Goal: Information Seeking & Learning: Understand process/instructions

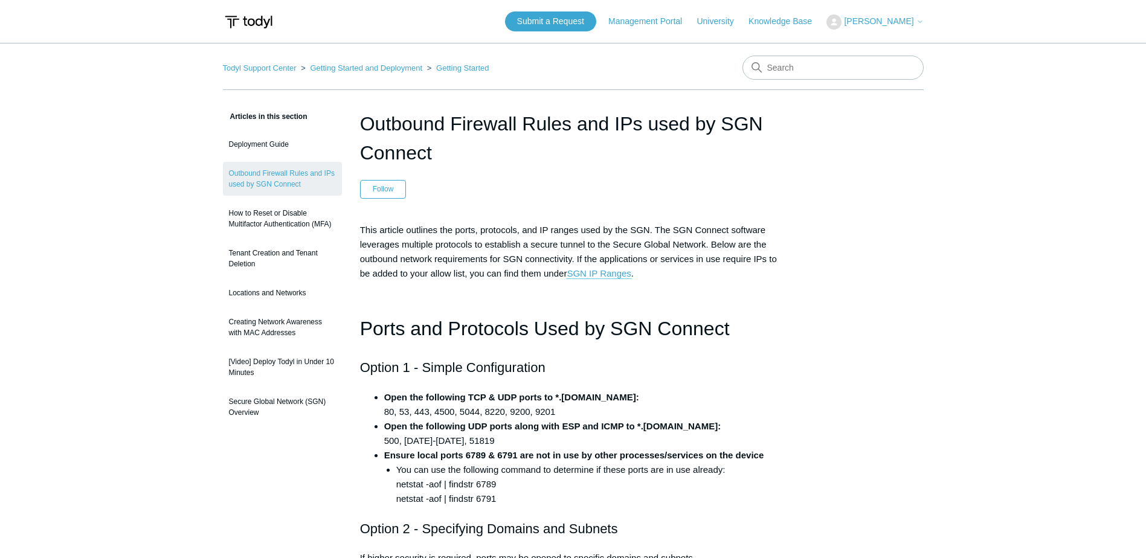
scroll to position [242, 0]
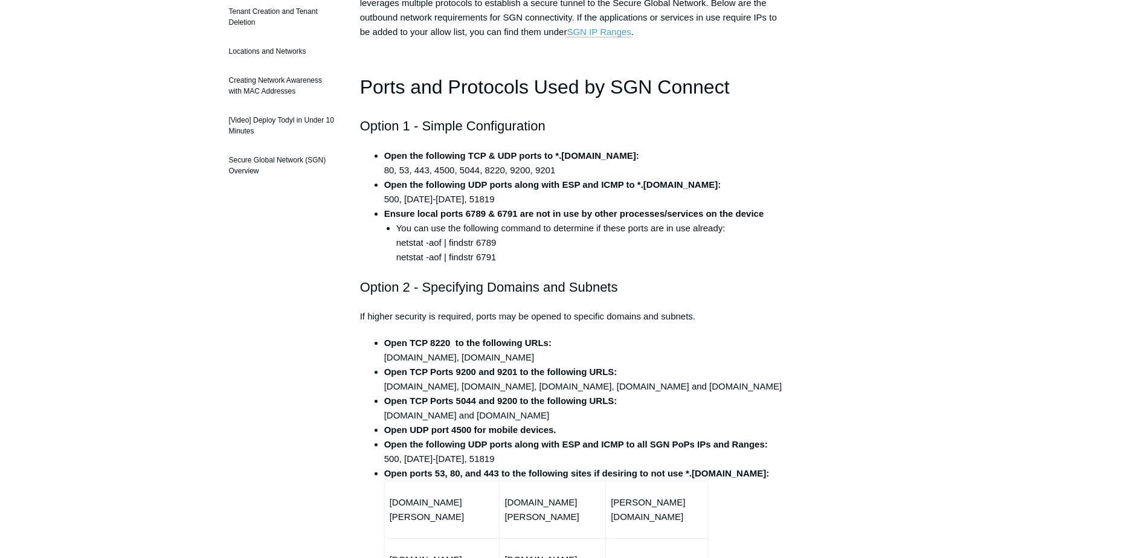
click at [538, 218] on strong "Ensure local ports 6789 & 6791 are not in use by other processes/services on th…" at bounding box center [574, 213] width 380 height 10
drag, startPoint x: 413, startPoint y: 187, endPoint x: 518, endPoint y: 188, distance: 105.1
click at [518, 188] on strong "Open the following UDP ports along with ESP and ICMP to *.[DOMAIN_NAME]:" at bounding box center [552, 184] width 337 height 10
drag, startPoint x: 478, startPoint y: 200, endPoint x: 384, endPoint y: 200, distance: 94.2
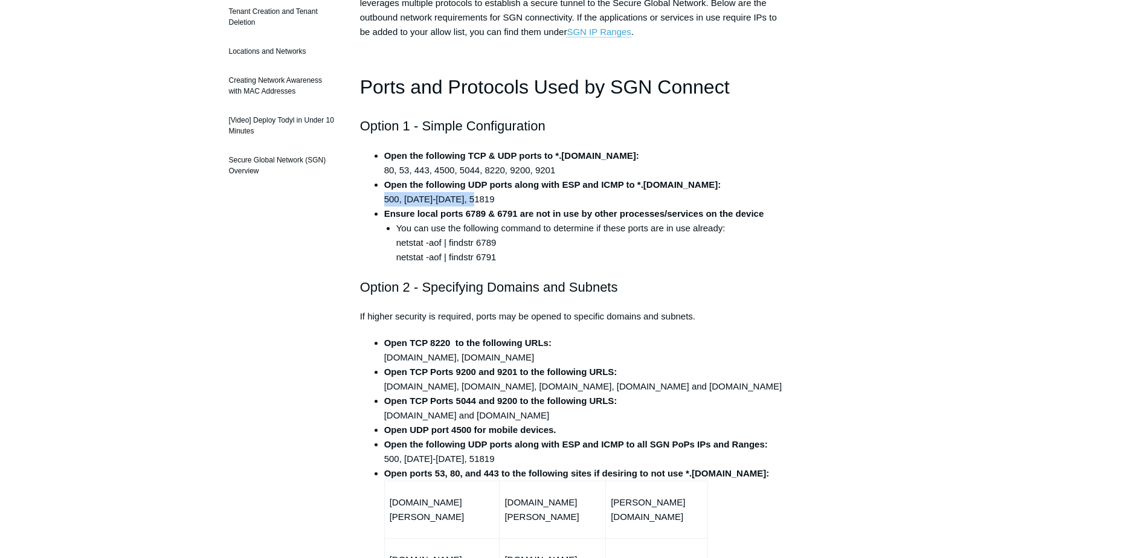
click at [384, 200] on li "Open the following UDP ports along with ESP and ICMP to *.[DOMAIN_NAME]: 500, […" at bounding box center [585, 192] width 402 height 29
copy li "500, [DATE]-[DATE], 51819"
click at [460, 193] on li "Open the following UDP ports along with ESP and ICMP to *.[DOMAIN_NAME]: 500, […" at bounding box center [585, 192] width 402 height 29
click at [398, 224] on li "You can use the following command to determine if these ports are in use alread…" at bounding box center [591, 242] width 390 height 43
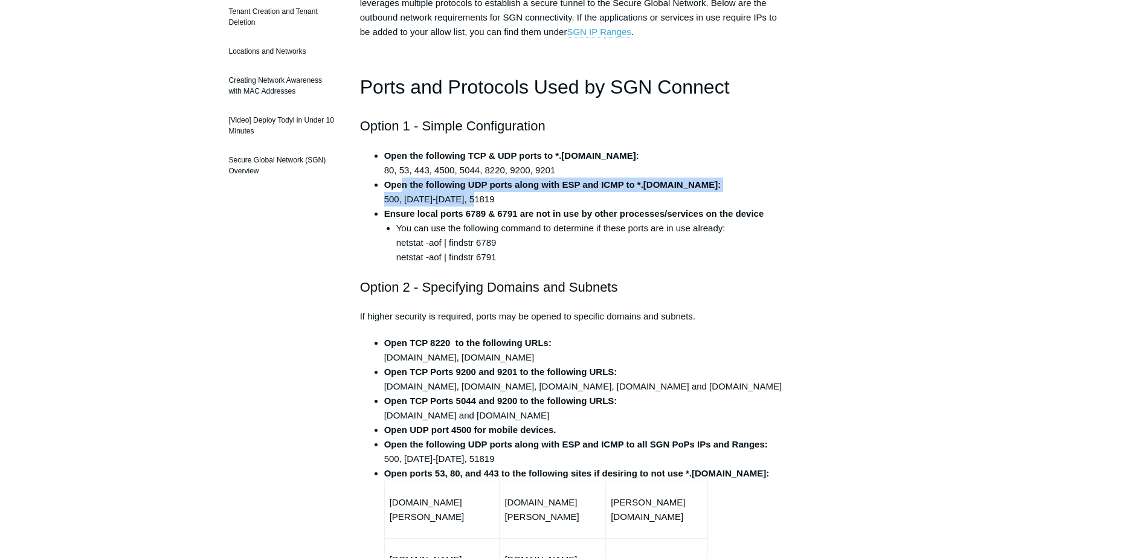
drag, startPoint x: 399, startPoint y: 185, endPoint x: 481, endPoint y: 199, distance: 83.4
click at [481, 199] on li "Open the following UDP ports along with ESP and ICMP to *.[DOMAIN_NAME]: 500, […" at bounding box center [585, 192] width 402 height 29
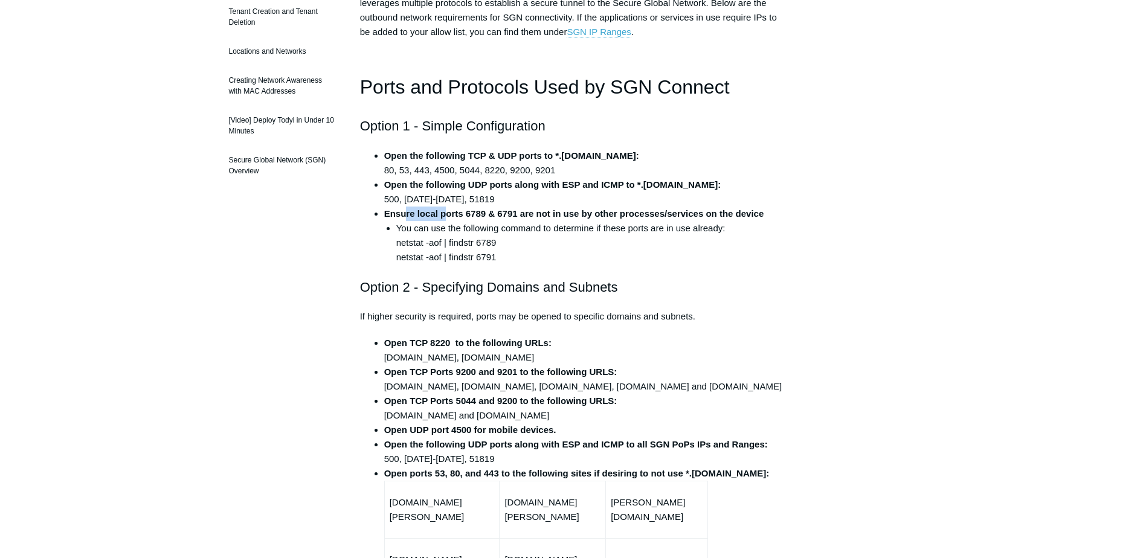
drag, startPoint x: 404, startPoint y: 212, endPoint x: 445, endPoint y: 214, distance: 41.1
click at [445, 214] on strong "Ensure local ports 6789 & 6791 are not in use by other processes/services on th…" at bounding box center [574, 213] width 380 height 10
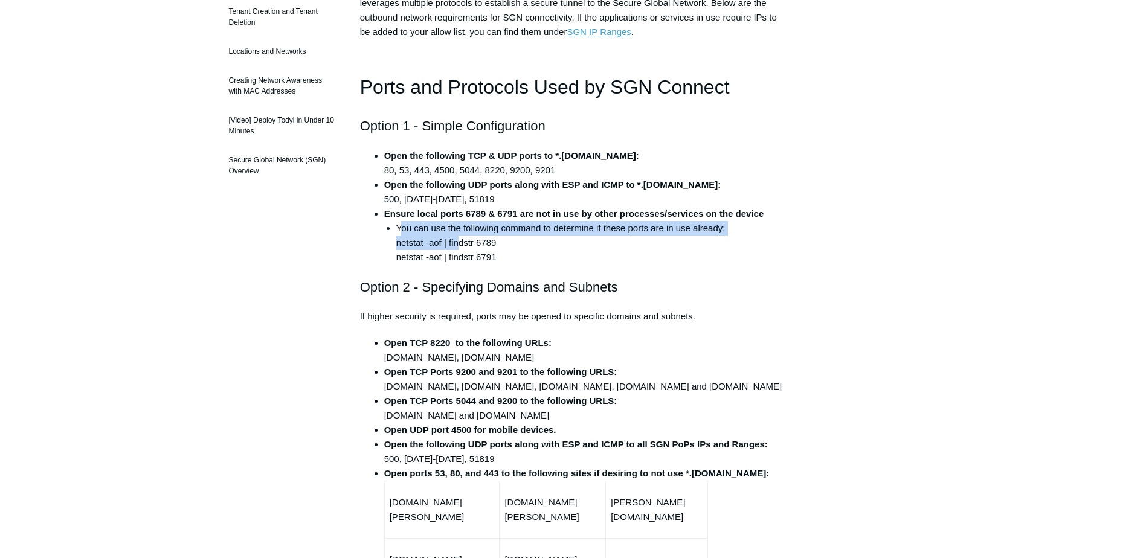
drag, startPoint x: 402, startPoint y: 226, endPoint x: 460, endPoint y: 244, distance: 60.8
click at [460, 244] on li "You can use the following command to determine if these ports are in use alread…" at bounding box center [591, 242] width 390 height 43
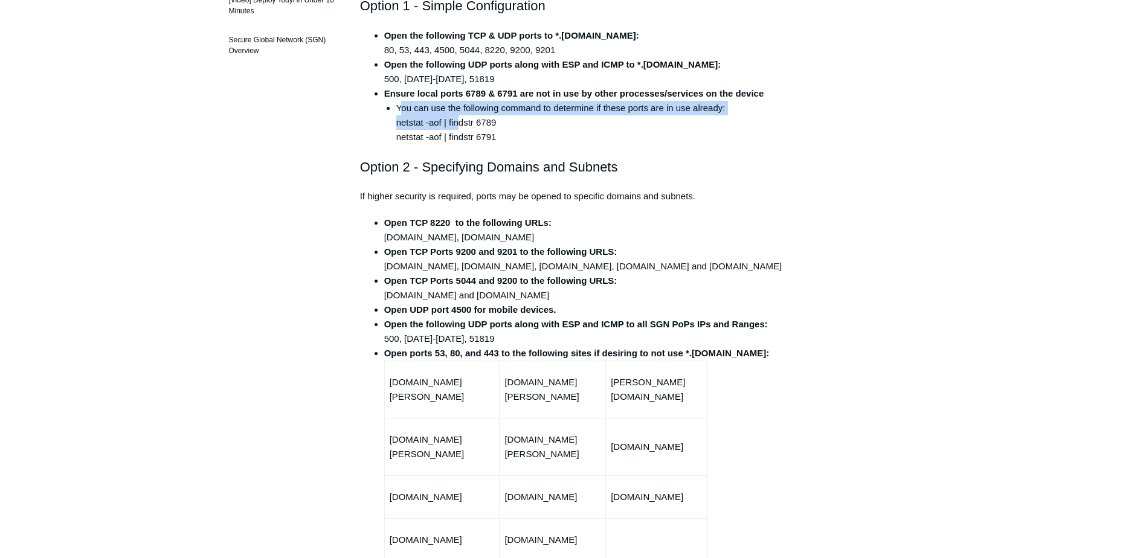
scroll to position [362, 0]
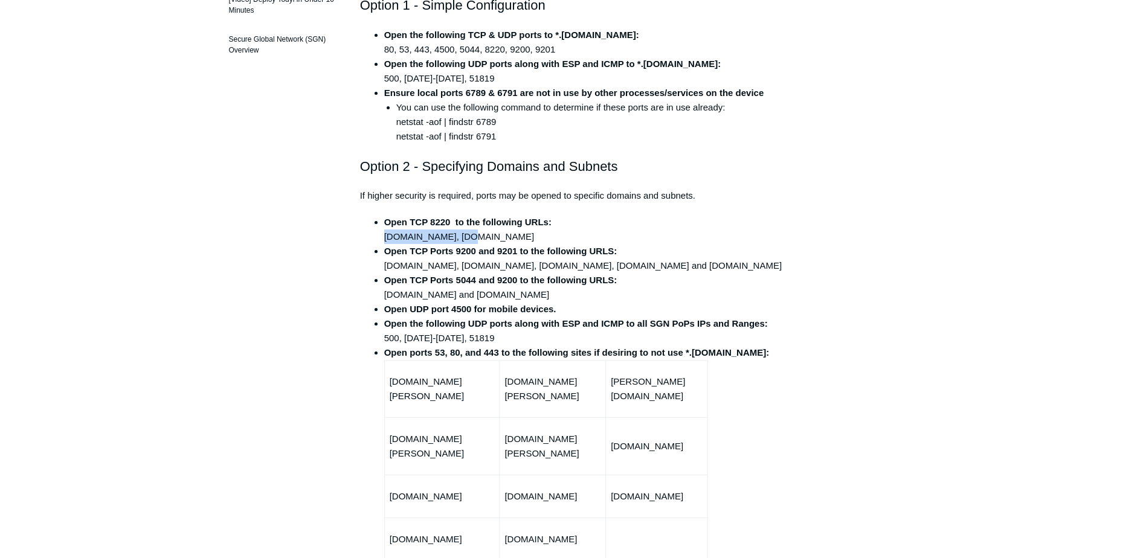
drag, startPoint x: 446, startPoint y: 237, endPoint x: 384, endPoint y: 237, distance: 62.2
click at [384, 237] on li "Open TCP 8220 to the following URLs: [DOMAIN_NAME], [DOMAIN_NAME]" at bounding box center [585, 229] width 402 height 29
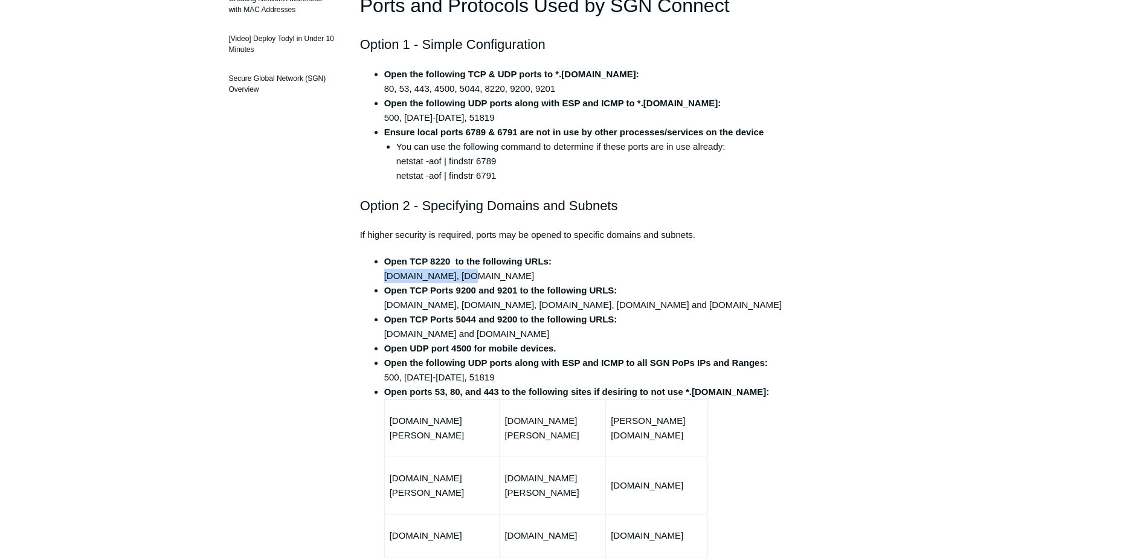
scroll to position [302, 0]
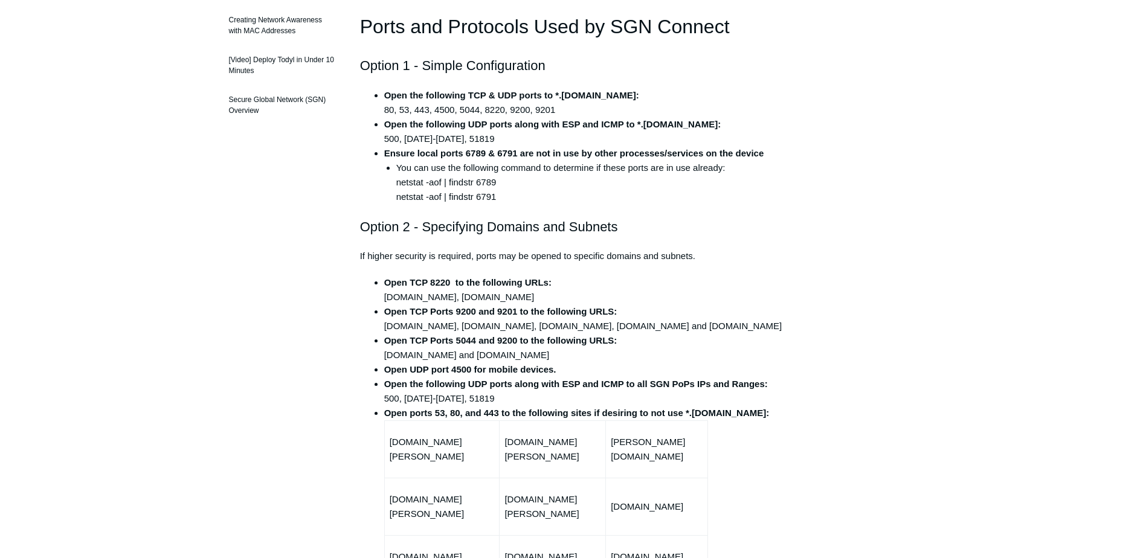
drag, startPoint x: 526, startPoint y: 302, endPoint x: 517, endPoint y: 303, distance: 9.1
click at [526, 303] on li "Open TCP 8220 to the following URLs: [DOMAIN_NAME], [DOMAIN_NAME]" at bounding box center [585, 289] width 402 height 29
drag, startPoint x: 453, startPoint y: 297, endPoint x: 382, endPoint y: 298, distance: 71.3
click at [382, 298] on ul "Open TCP 8220 to the following URLs: [DOMAIN_NAME], [DOMAIN_NAME] Open TCP Port…" at bounding box center [579, 519] width 414 height 489
copy li "[DOMAIN_NAME]"
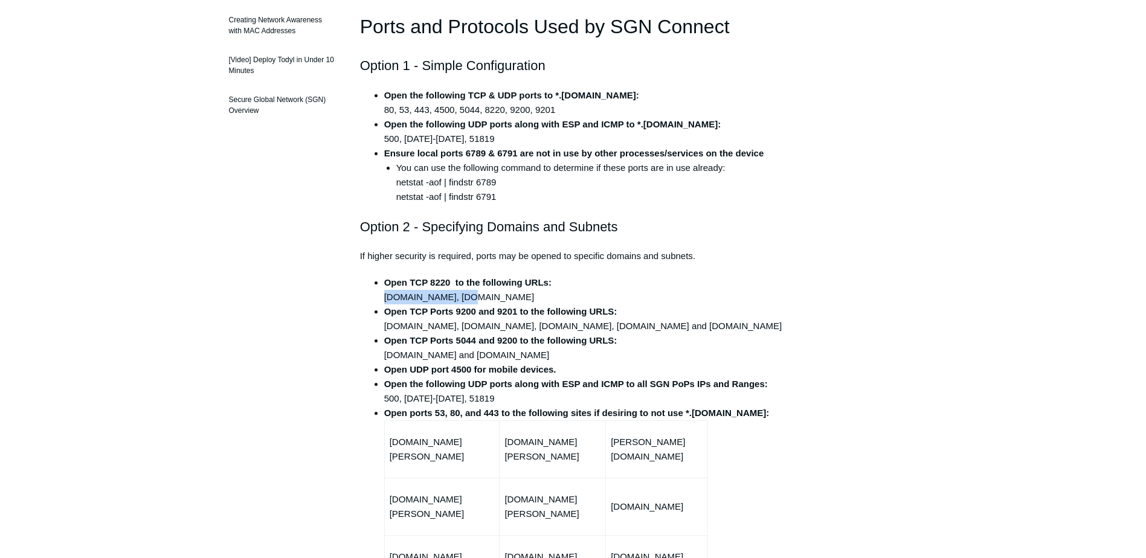
drag, startPoint x: 536, startPoint y: 297, endPoint x: 460, endPoint y: 296, distance: 75.5
click at [460, 296] on li "Open TCP 8220 to the following URLs: [DOMAIN_NAME], [DOMAIN_NAME]" at bounding box center [585, 289] width 402 height 29
copy li "[DOMAIN_NAME]"
click at [445, 283] on strong "Open TCP 8220 to the following URLs:" at bounding box center [467, 282] width 167 height 10
drag, startPoint x: 453, startPoint y: 297, endPoint x: 381, endPoint y: 297, distance: 71.9
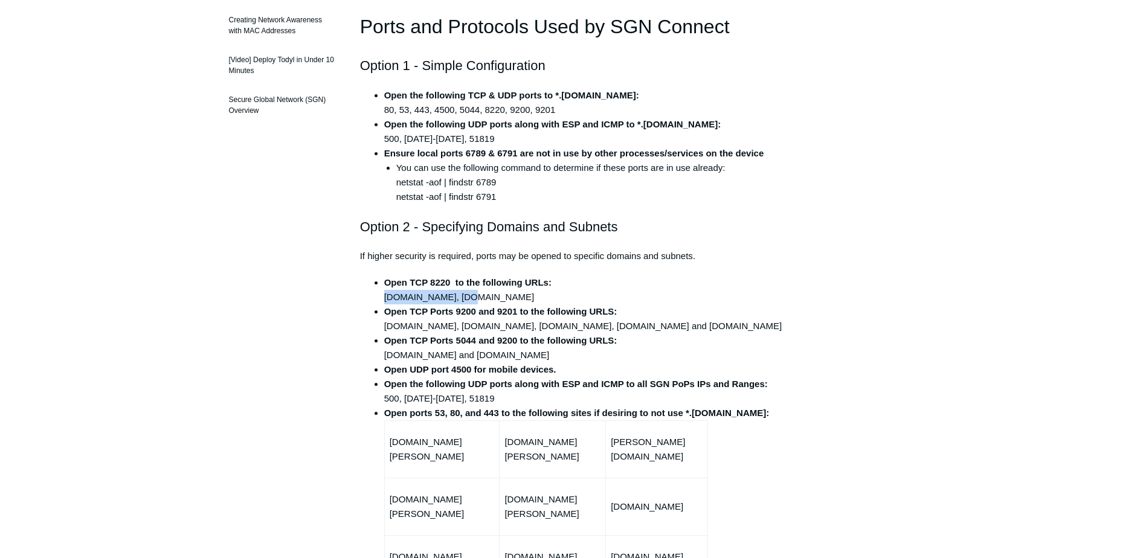
click at [381, 297] on ul "Open TCP 8220 to the following URLs: [DOMAIN_NAME], [DOMAIN_NAME] Open TCP Port…" at bounding box center [579, 519] width 414 height 489
copy li "[DOMAIN_NAME]"
drag, startPoint x: 528, startPoint y: 299, endPoint x: 460, endPoint y: 298, distance: 67.7
click at [460, 298] on li "Open TCP 8220 to the following URLs: [DOMAIN_NAME], [DOMAIN_NAME]" at bounding box center [585, 289] width 402 height 29
copy li "[DOMAIN_NAME]"
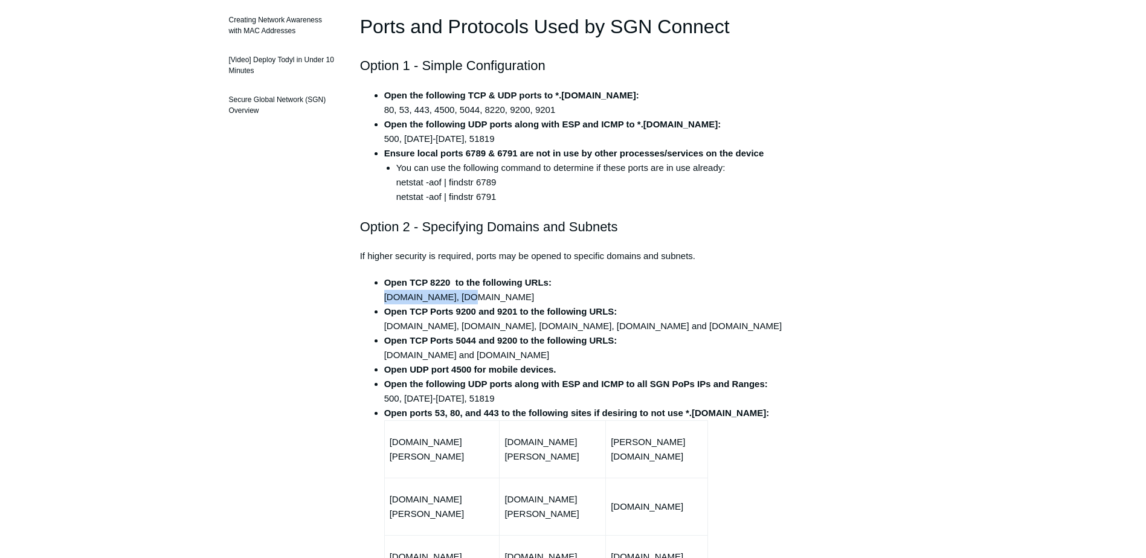
copy li "[DOMAIN_NAME]"
drag, startPoint x: 448, startPoint y: 281, endPoint x: 431, endPoint y: 280, distance: 16.9
click at [431, 280] on strong "Open TCP 8220 to the following URLs:" at bounding box center [467, 282] width 167 height 10
copy strong "8220"
drag, startPoint x: 457, startPoint y: 309, endPoint x: 475, endPoint y: 310, distance: 17.5
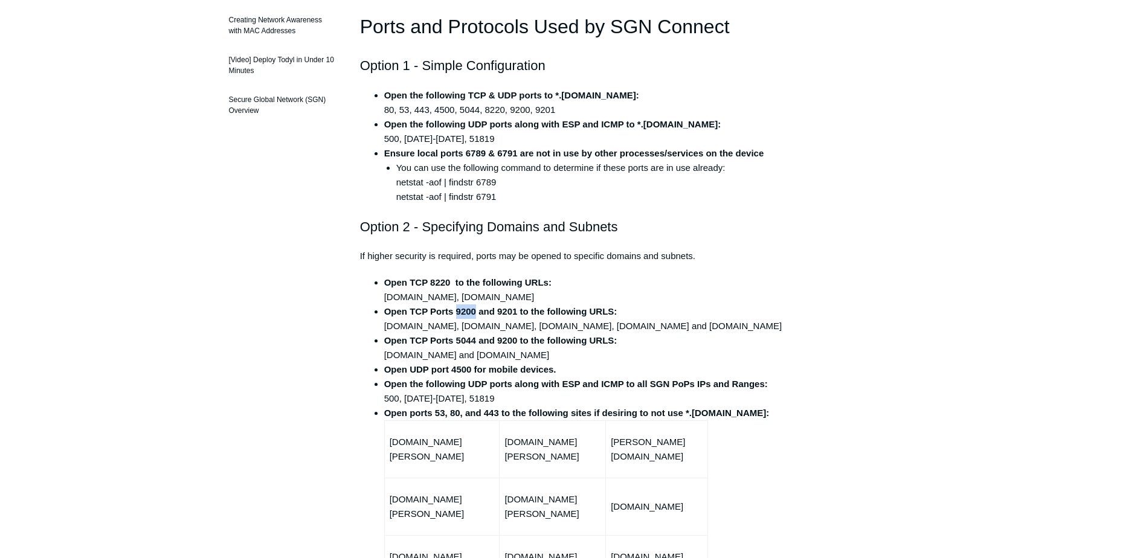
click at [475, 310] on strong "Open TCP Ports 9200 and 9201 to the following URLS:" at bounding box center [500, 311] width 233 height 10
copy strong "9200"
drag, startPoint x: 516, startPoint y: 311, endPoint x: 498, endPoint y: 309, distance: 17.6
click at [498, 309] on strong "Open TCP Ports 9200 and 9201 to the following URLS:" at bounding box center [500, 311] width 233 height 10
copy strong "9201"
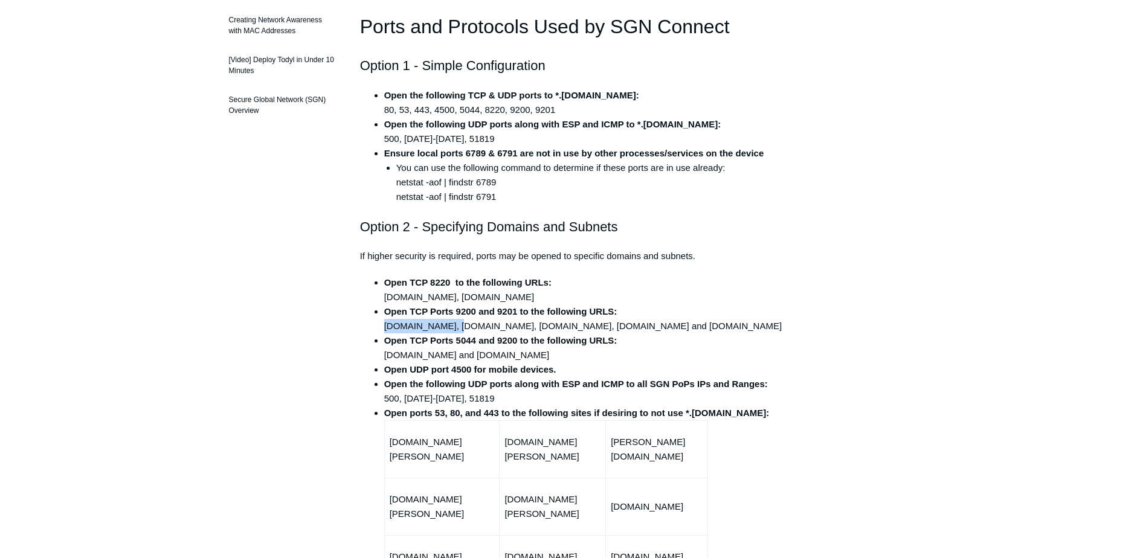
drag, startPoint x: 449, startPoint y: 326, endPoint x: 385, endPoint y: 326, distance: 63.4
click at [385, 326] on li "Open TCP Ports 9200 and 9201 to the following URLS: [DOMAIN_NAME], [DOMAIN_NAME…" at bounding box center [585, 318] width 402 height 29
copy li "[DOMAIN_NAME]"
drag, startPoint x: 514, startPoint y: 353, endPoint x: 495, endPoint y: 346, distance: 19.5
click at [509, 351] on li "Open TCP Ports 5044 and 9200 to the following URLS: [DOMAIN_NAME] and [DOMAIN_N…" at bounding box center [585, 347] width 402 height 29
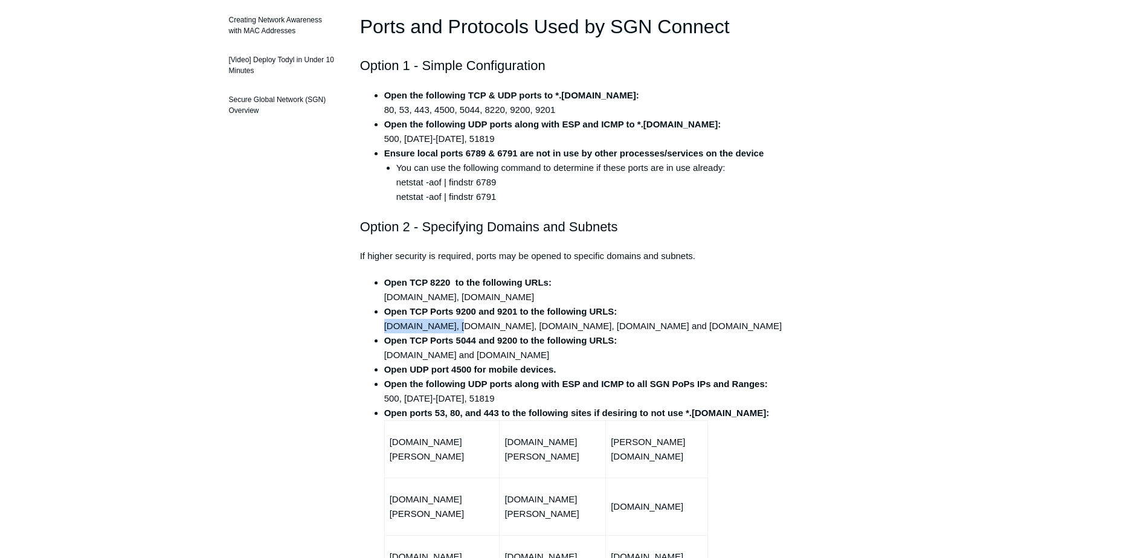
drag, startPoint x: 448, startPoint y: 323, endPoint x: 391, endPoint y: 327, distance: 57.5
click at [386, 322] on li "Open TCP Ports 9200 and 9201 to the following URLS: [DOMAIN_NAME], [DOMAIN_NAME…" at bounding box center [585, 318] width 402 height 29
drag, startPoint x: 521, startPoint y: 326, endPoint x: 456, endPoint y: 324, distance: 64.7
click at [456, 324] on li "Open TCP Ports 9200 and 9201 to the following URLS: [DOMAIN_NAME], [DOMAIN_NAME…" at bounding box center [585, 318] width 402 height 29
drag, startPoint x: 590, startPoint y: 329, endPoint x: 527, endPoint y: 324, distance: 63.6
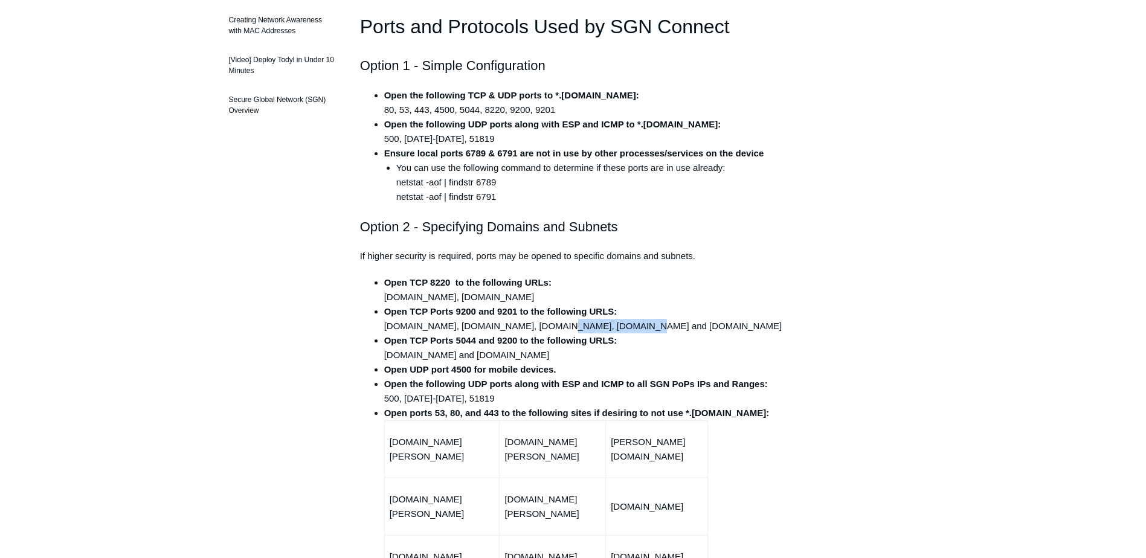
click at [527, 324] on li "Open TCP Ports 9200 and 9201 to the following URLS: [DOMAIN_NAME], [DOMAIN_NAME…" at bounding box center [585, 318] width 402 height 29
drag, startPoint x: 674, startPoint y: 327, endPoint x: 599, endPoint y: 327, distance: 75.5
click at [599, 327] on li "Open TCP Ports 9200 and 9201 to the following URLS: [DOMAIN_NAME], [DOMAIN_NAME…" at bounding box center [585, 318] width 402 height 29
drag, startPoint x: 738, startPoint y: 326, endPoint x: 697, endPoint y: 326, distance: 41.1
click at [697, 326] on li "Open TCP Ports 9200 and 9201 to the following URLS: [DOMAIN_NAME], [DOMAIN_NAME…" at bounding box center [585, 318] width 402 height 29
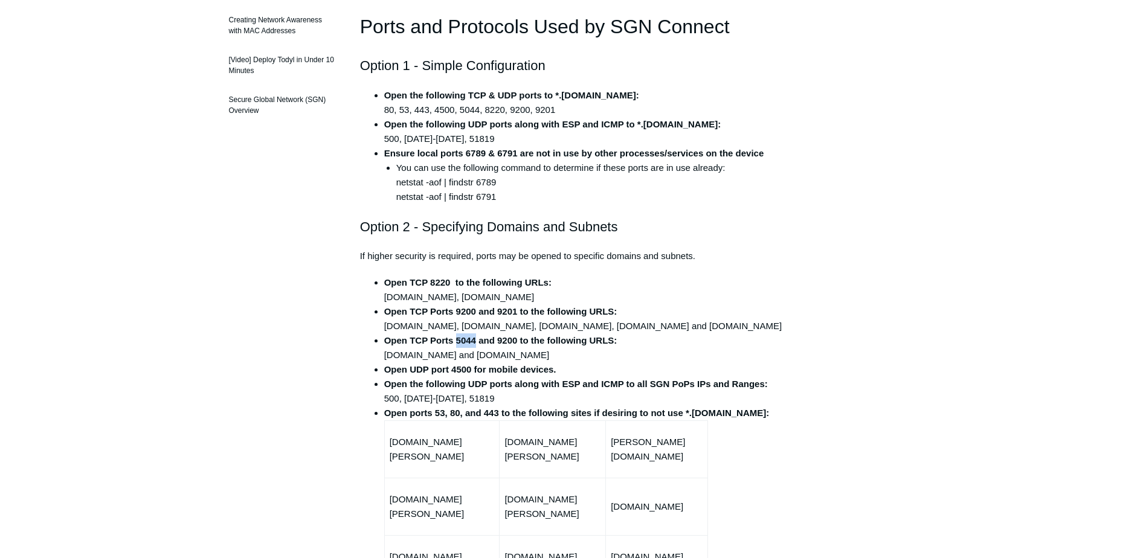
drag, startPoint x: 456, startPoint y: 338, endPoint x: 477, endPoint y: 339, distance: 21.2
click at [477, 339] on strong "Open TCP Ports 5044 and 9200 to the following URLS:" at bounding box center [500, 340] width 233 height 10
drag, startPoint x: 497, startPoint y: 341, endPoint x: 517, endPoint y: 341, distance: 19.3
click at [517, 341] on strong "Open TCP Ports 5044 and 9200 to the following URLS:" at bounding box center [500, 340] width 233 height 10
drag, startPoint x: 384, startPoint y: 356, endPoint x: 452, endPoint y: 355, distance: 67.7
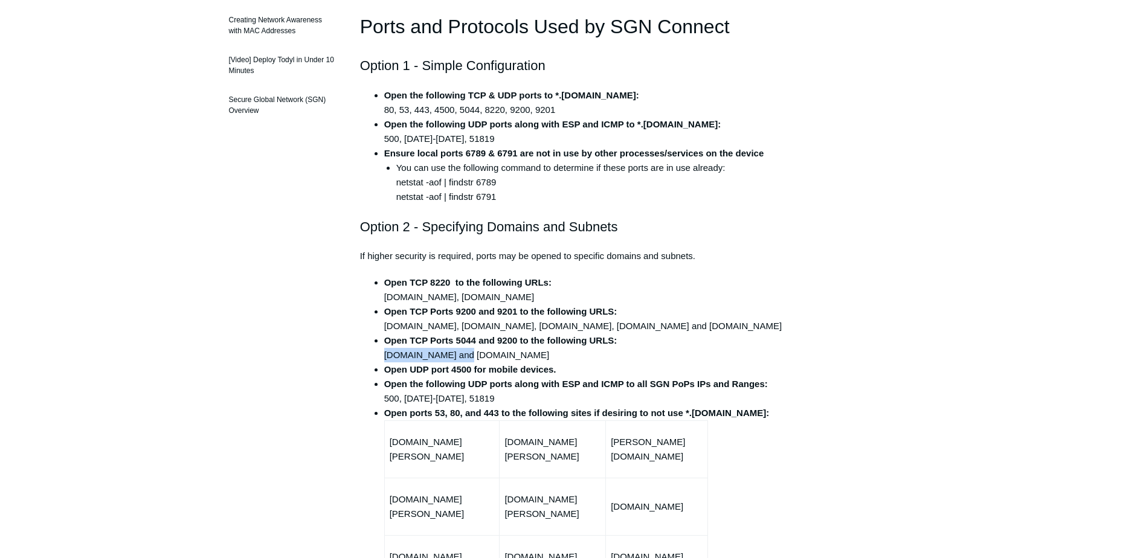
click at [452, 355] on li "Open TCP Ports 5044 and 9200 to the following URLS: [DOMAIN_NAME] and [DOMAIN_N…" at bounding box center [585, 347] width 402 height 29
drag, startPoint x: 578, startPoint y: 356, endPoint x: 473, endPoint y: 361, distance: 104.6
click at [473, 361] on li "Open TCP Ports 5044 and 9200 to the following URLS: [DOMAIN_NAME] and [DOMAIN_N…" at bounding box center [585, 347] width 402 height 29
click at [475, 359] on li "Open TCP Ports 5044 and 9200 to the following URLS: [DOMAIN_NAME] and [DOMAIN_N…" at bounding box center [585, 347] width 402 height 29
drag, startPoint x: 476, startPoint y: 356, endPoint x: 582, endPoint y: 359, distance: 105.8
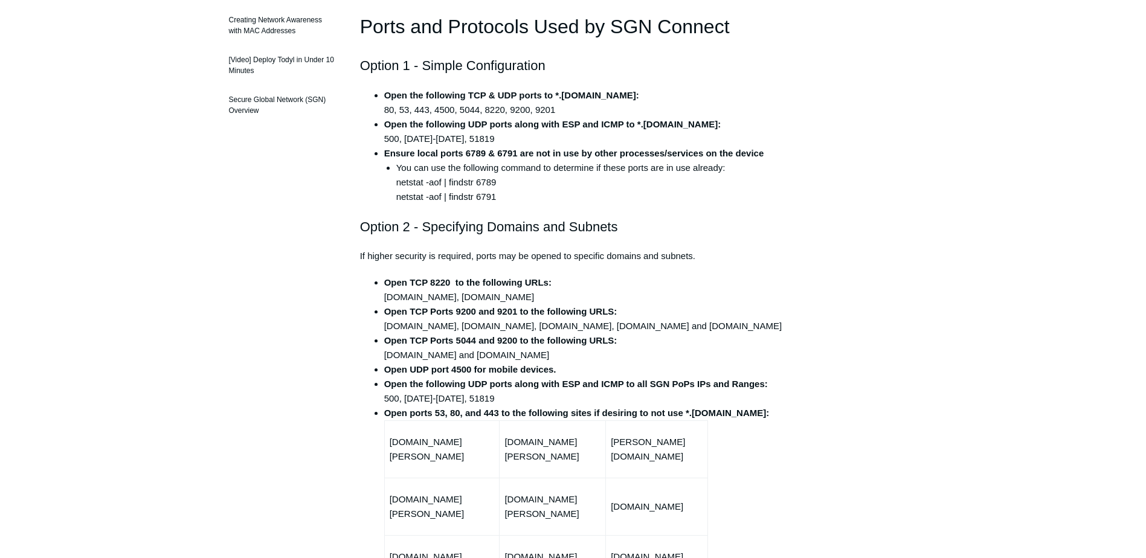
click at [582, 359] on li "Open TCP Ports 5044 and 9200 to the following URLS: [DOMAIN_NAME] and [DOMAIN_N…" at bounding box center [585, 347] width 402 height 29
drag, startPoint x: 424, startPoint y: 372, endPoint x: 546, endPoint y: 376, distance: 121.5
click at [546, 376] on ul "Open TCP 8220 to the following URLs: [DOMAIN_NAME], [DOMAIN_NAME] Open TCP Port…" at bounding box center [579, 519] width 414 height 489
drag, startPoint x: 546, startPoint y: 376, endPoint x: 526, endPoint y: 379, distance: 20.1
click at [546, 376] on ul "Open TCP 8220 to the following URLs: [DOMAIN_NAME], [DOMAIN_NAME] Open TCP Port…" at bounding box center [579, 519] width 414 height 489
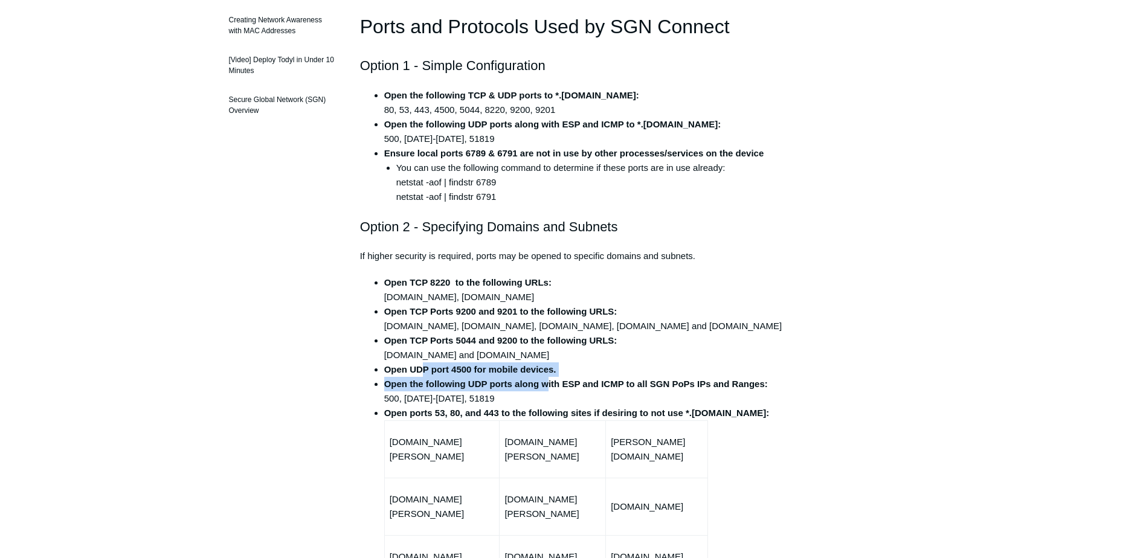
click at [439, 387] on strong "Open the following UDP ports along with ESP and ICMP to all SGN PoPs IPs and Ra…" at bounding box center [576, 384] width 384 height 10
drag, startPoint x: 523, startPoint y: 386, endPoint x: 613, endPoint y: 387, distance: 90.0
click at [613, 387] on strong "Open the following UDP ports along with ESP and ICMP to all SGN PoPs IPs and Ra…" at bounding box center [576, 384] width 384 height 10
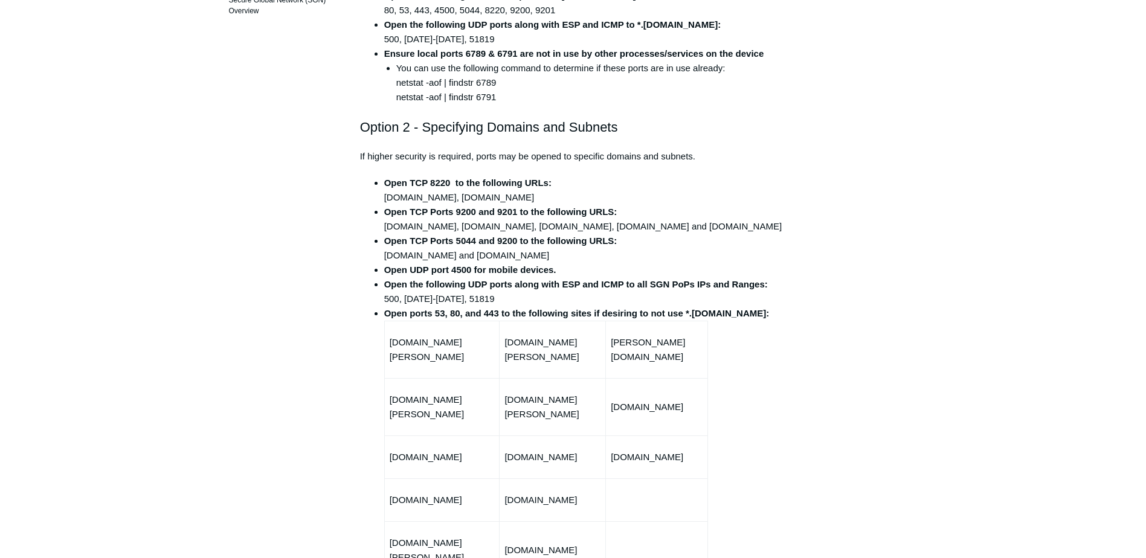
scroll to position [423, 0]
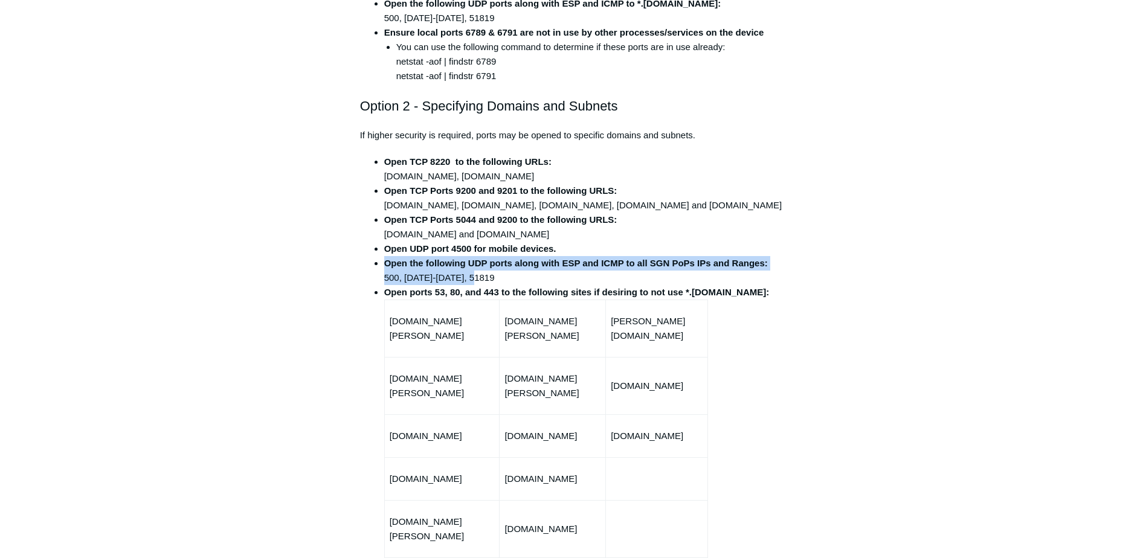
drag, startPoint x: 471, startPoint y: 276, endPoint x: 376, endPoint y: 264, distance: 96.2
click at [384, 263] on li "Open the following UDP ports along with ESP and ICMP to all SGN PoPs IPs and Ra…" at bounding box center [585, 270] width 402 height 29
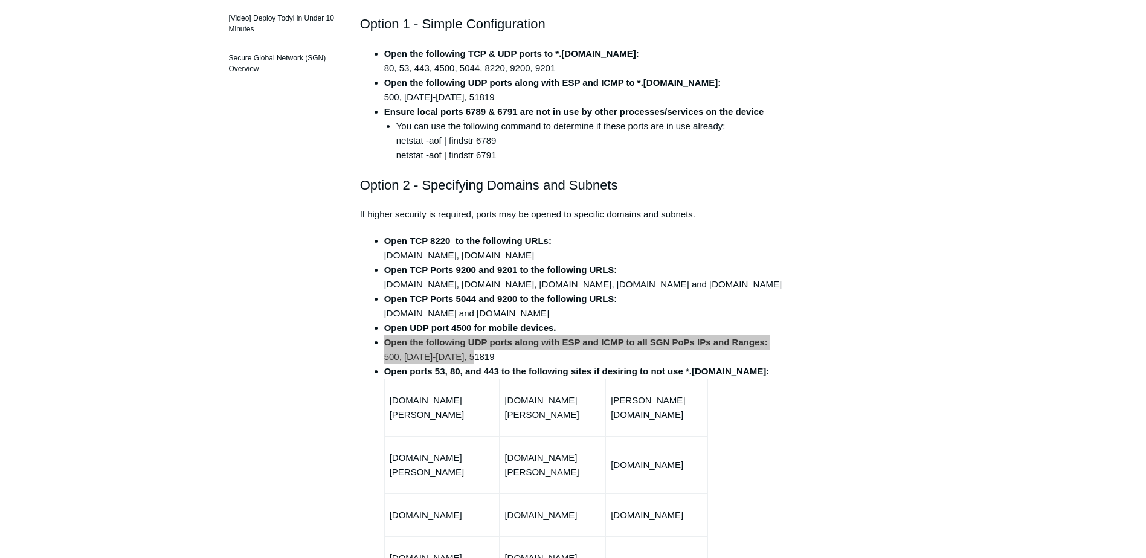
scroll to position [362, 0]
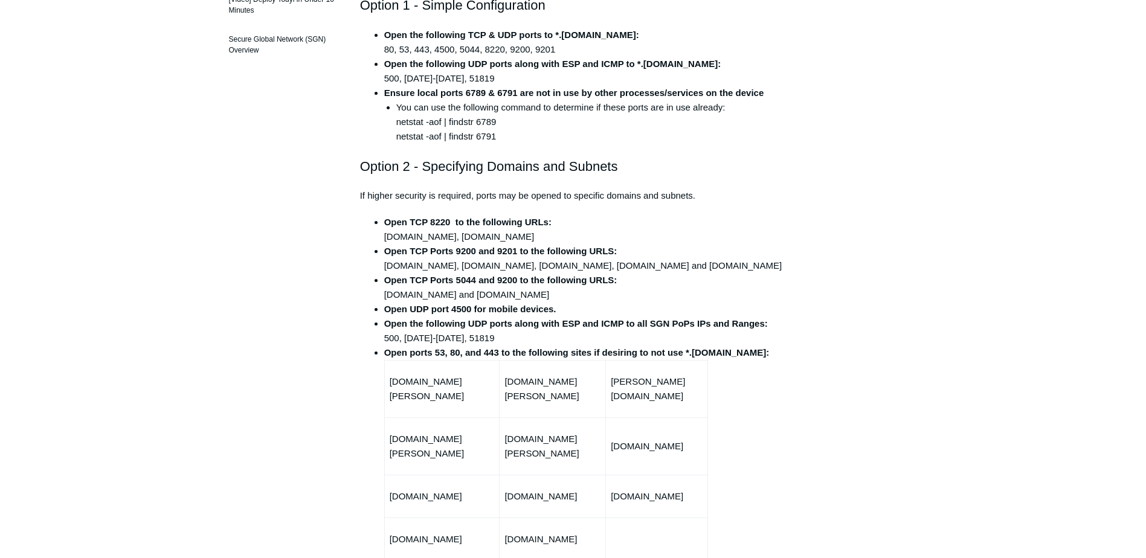
click at [424, 256] on li "Open TCP Ports 9200 and 9201 to the following URLS: [DOMAIN_NAME], [DOMAIN_NAME…" at bounding box center [585, 258] width 402 height 29
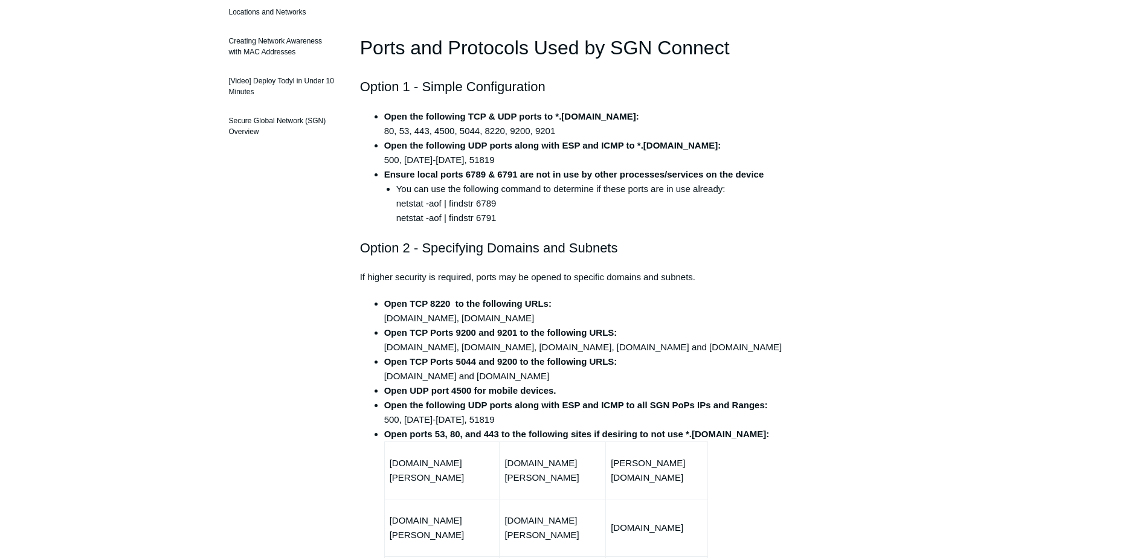
scroll to position [302, 0]
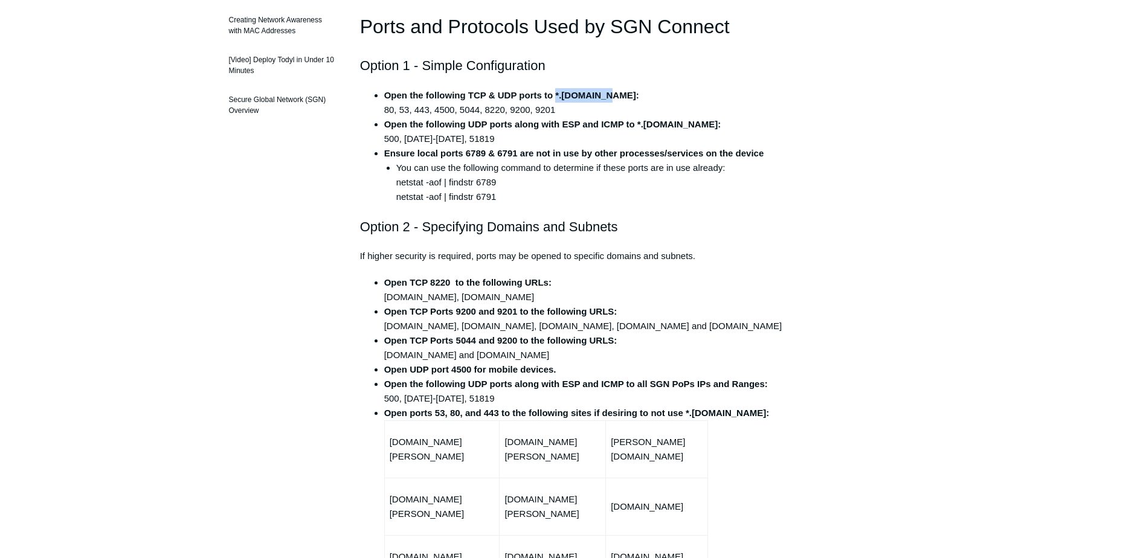
drag, startPoint x: 602, startPoint y: 94, endPoint x: 556, endPoint y: 94, distance: 45.3
click at [556, 94] on strong "Open the following TCP & UDP ports to *.[DOMAIN_NAME]:" at bounding box center [511, 95] width 255 height 10
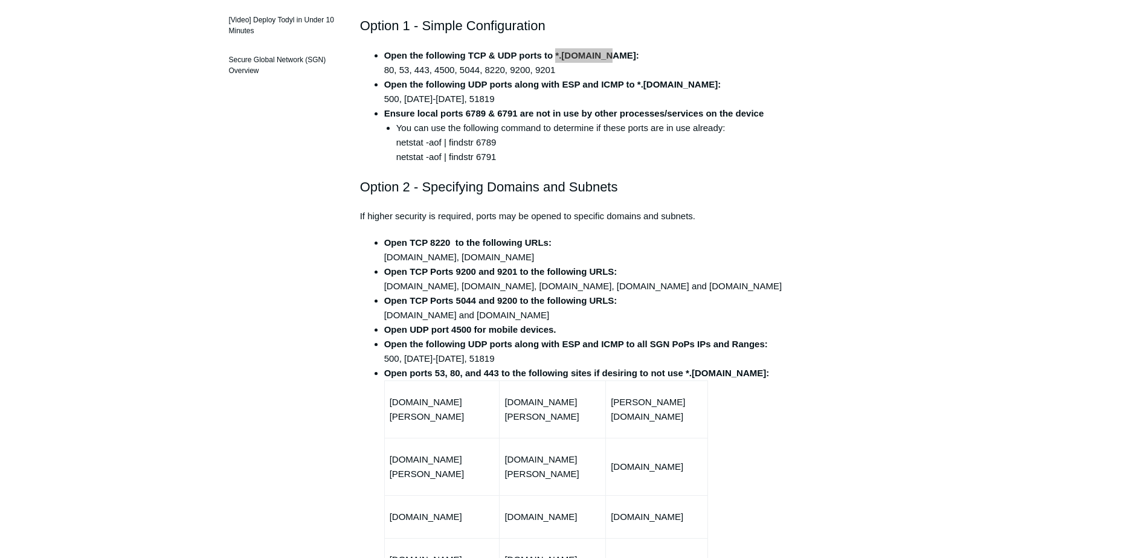
scroll to position [362, 0]
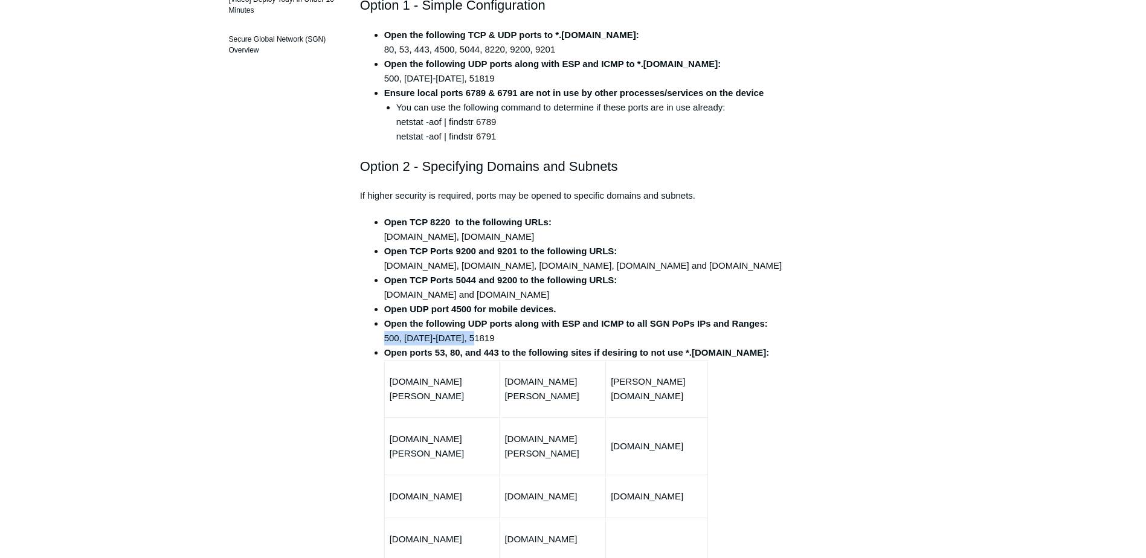
drag, startPoint x: 385, startPoint y: 336, endPoint x: 478, endPoint y: 335, distance: 92.4
click at [478, 335] on li "Open the following UDP ports along with ESP and ICMP to all SGN PoPs IPs and Ra…" at bounding box center [585, 331] width 402 height 29
drag, startPoint x: 399, startPoint y: 338, endPoint x: 383, endPoint y: 337, distance: 16.3
click at [383, 337] on ul "Open TCP 8220 to the following URLs: [DOMAIN_NAME], [DOMAIN_NAME] Open TCP Port…" at bounding box center [579, 459] width 414 height 489
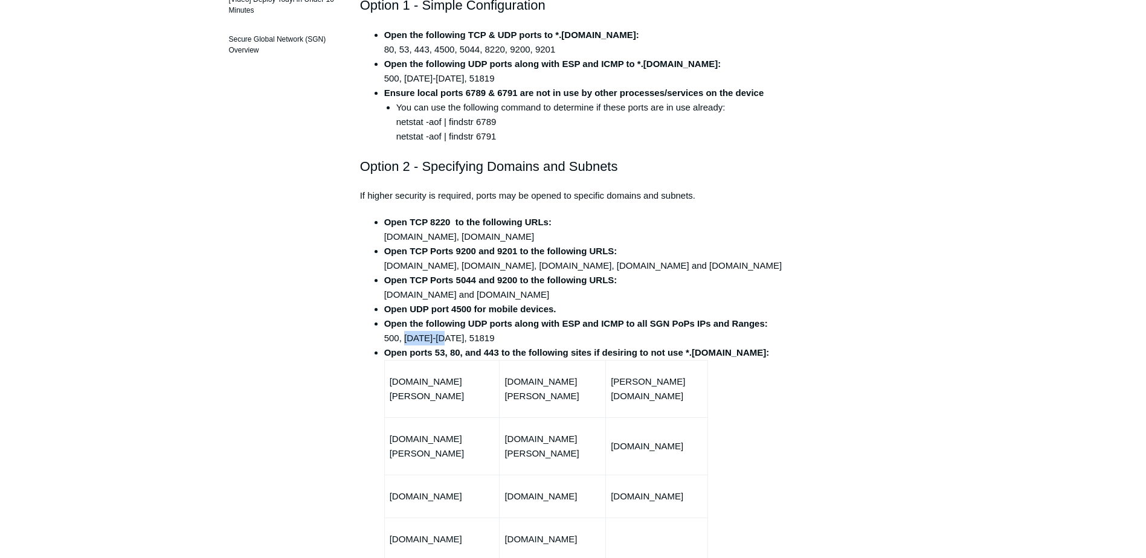
drag, startPoint x: 446, startPoint y: 336, endPoint x: 403, endPoint y: 337, distance: 43.5
click at [403, 337] on li "Open the following UDP ports along with ESP and ICMP to all SGN PoPs IPs and Ra…" at bounding box center [585, 331] width 402 height 29
drag, startPoint x: 481, startPoint y: 341, endPoint x: 451, endPoint y: 337, distance: 31.2
click at [451, 337] on li "Open the following UDP ports along with ESP and ICMP to all SGN PoPs IPs and Ra…" at bounding box center [585, 331] width 402 height 29
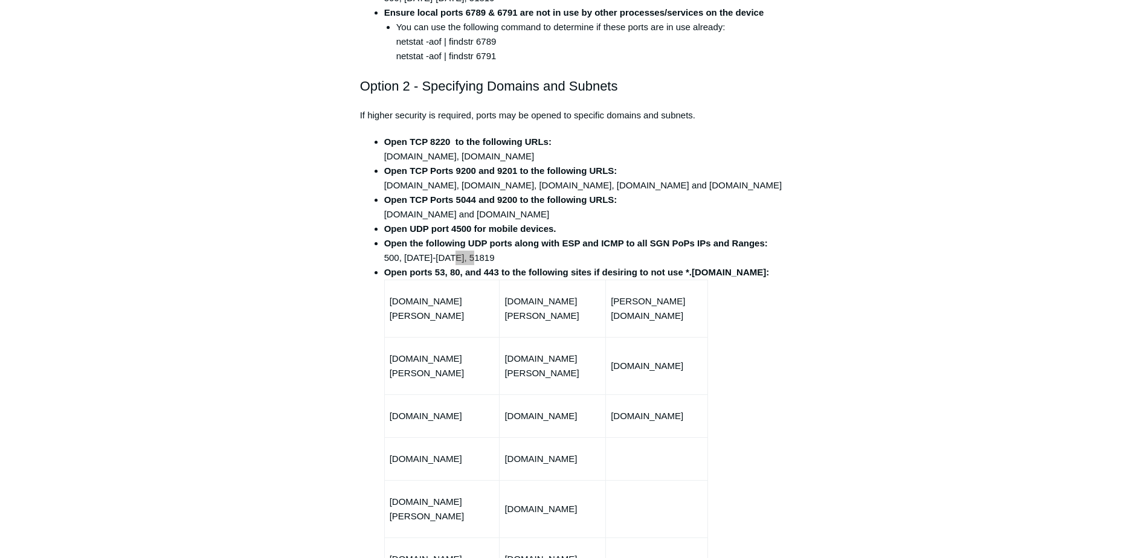
scroll to position [483, 0]
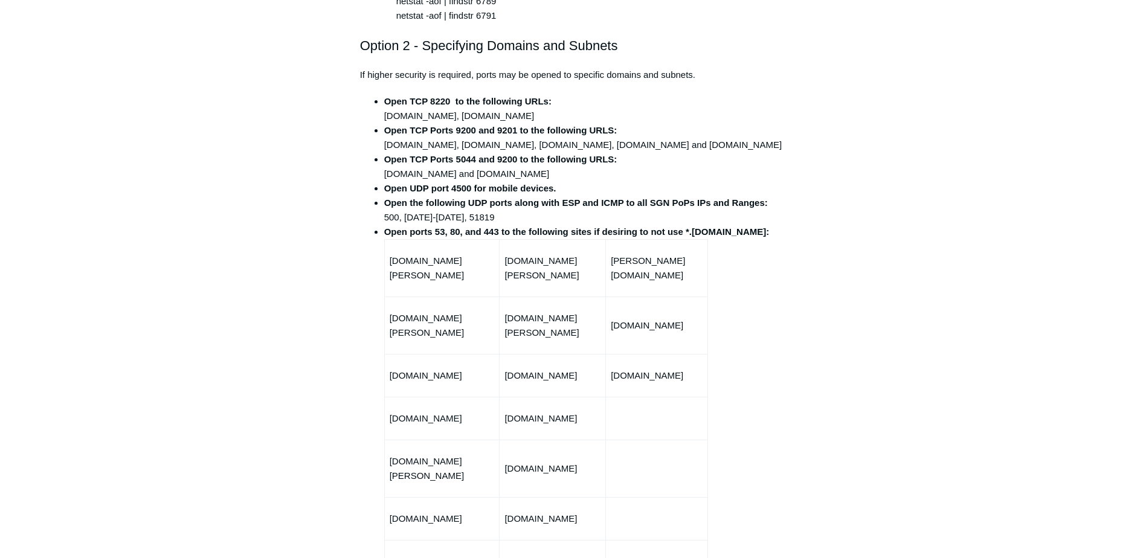
drag, startPoint x: 430, startPoint y: 274, endPoint x: 419, endPoint y: 274, distance: 11.5
click at [430, 274] on td "[DOMAIN_NAME][PERSON_NAME]" at bounding box center [441, 267] width 115 height 57
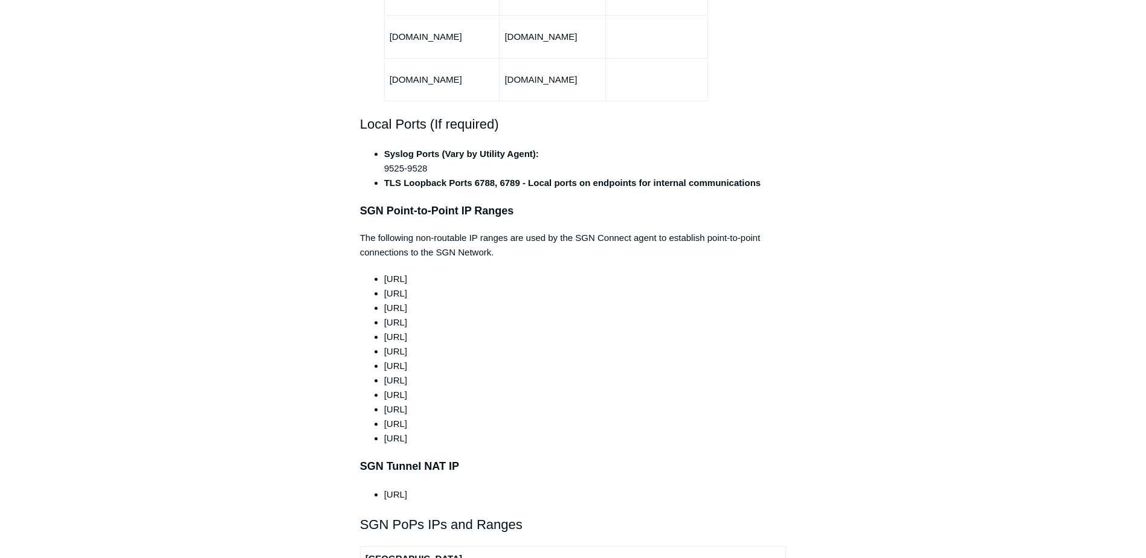
scroll to position [967, 0]
drag, startPoint x: 450, startPoint y: 406, endPoint x: 386, endPoint y: 254, distance: 164.6
click at [386, 271] on ul "[URL] [URL] [URL] [URL] [URL] [URL] [URL] [URL] [URL] [URL] [URL] [URL]" at bounding box center [579, 358] width 414 height 174
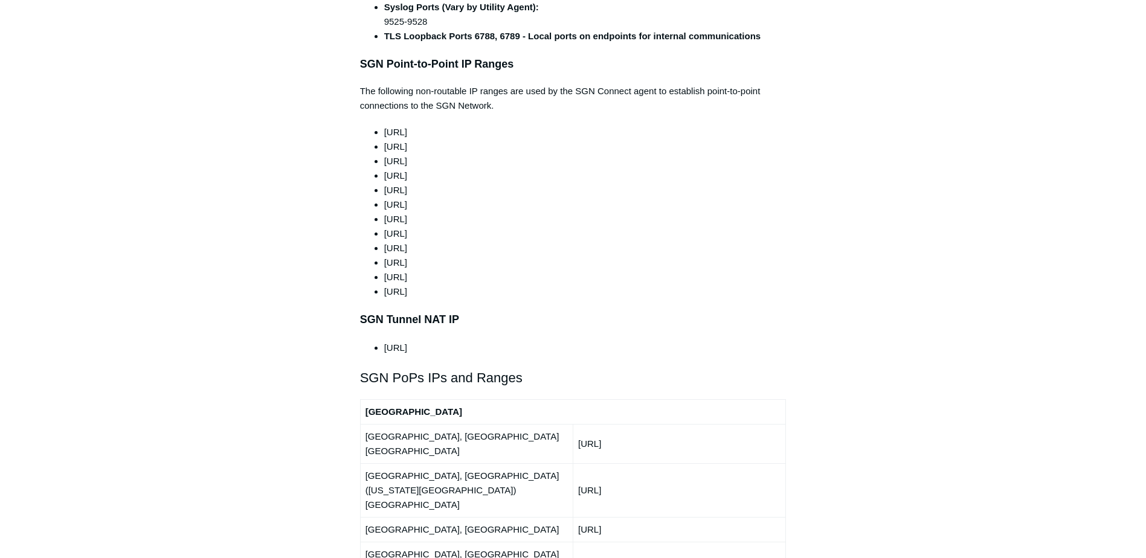
scroll to position [1148, 0]
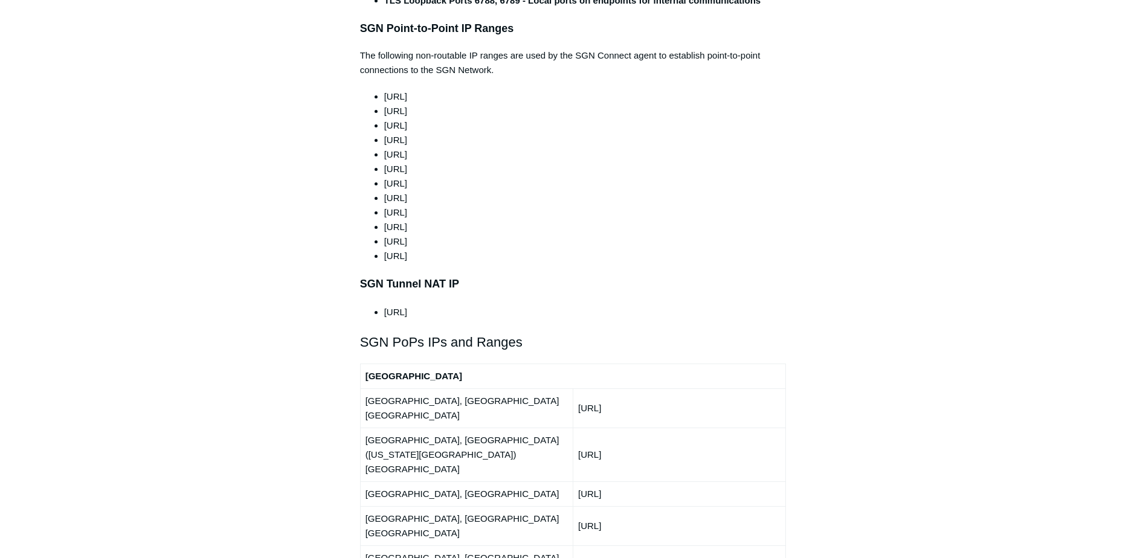
drag, startPoint x: 449, startPoint y: 285, endPoint x: 384, endPoint y: 287, distance: 64.7
click at [384, 305] on li "[URL]" at bounding box center [585, 312] width 402 height 14
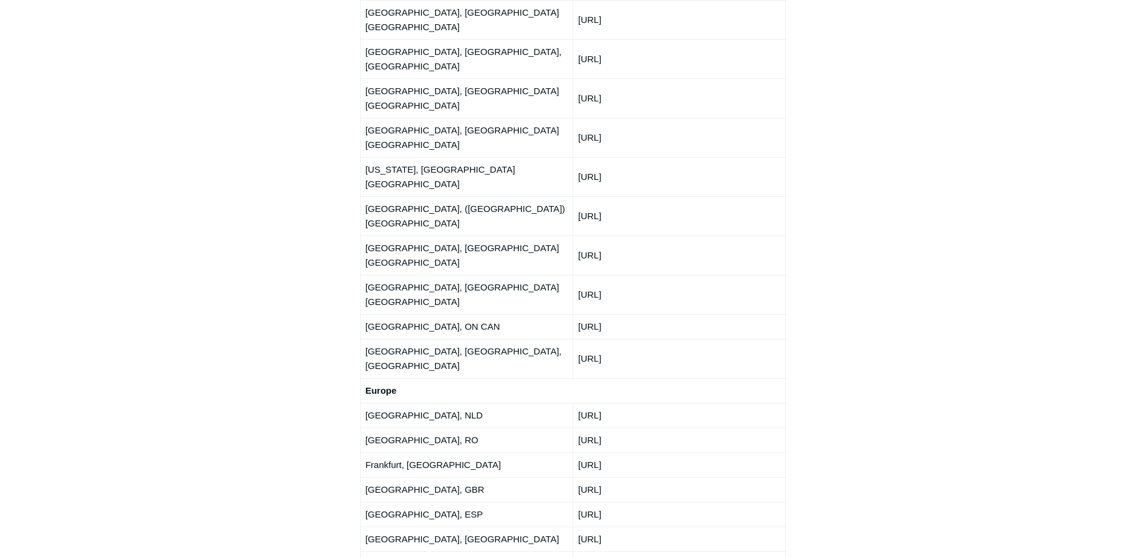
scroll to position [1692, 0]
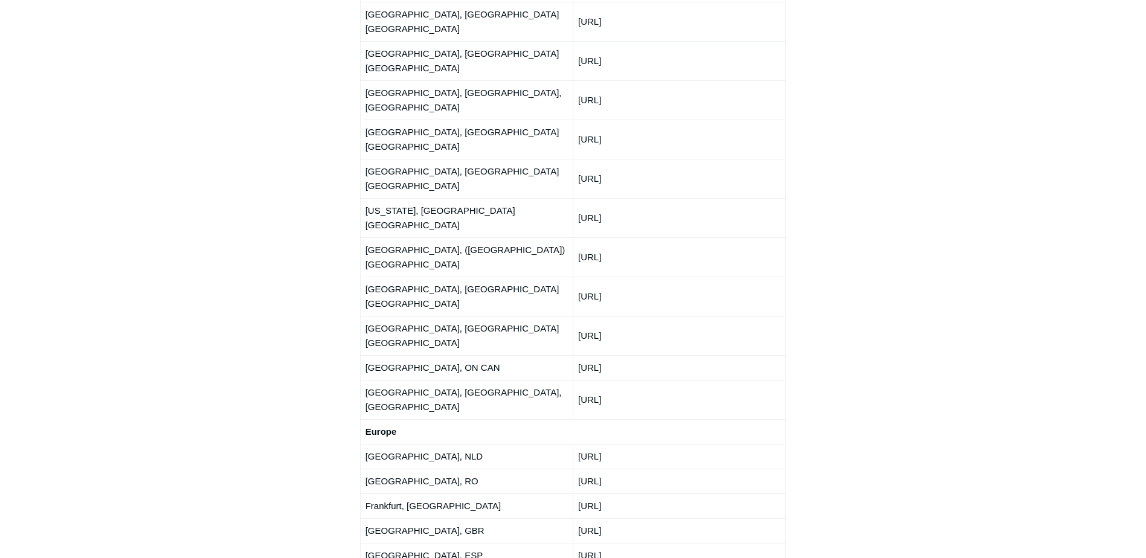
drag, startPoint x: 652, startPoint y: 424, endPoint x: 366, endPoint y: 221, distance: 350.7
click at [366, 221] on tbody "[GEOGRAPHIC_DATA] [GEOGRAPHIC_DATA], [GEOGRAPHIC_DATA] [GEOGRAPHIC_DATA] [URL] …" at bounding box center [573, 429] width 426 height 1219
click at [481, 494] on td "Frankfurt, [GEOGRAPHIC_DATA]" at bounding box center [466, 506] width 213 height 25
drag, startPoint x: 644, startPoint y: 226, endPoint x: 579, endPoint y: 221, distance: 64.9
click at [579, 444] on td "[URL]" at bounding box center [679, 456] width 213 height 25
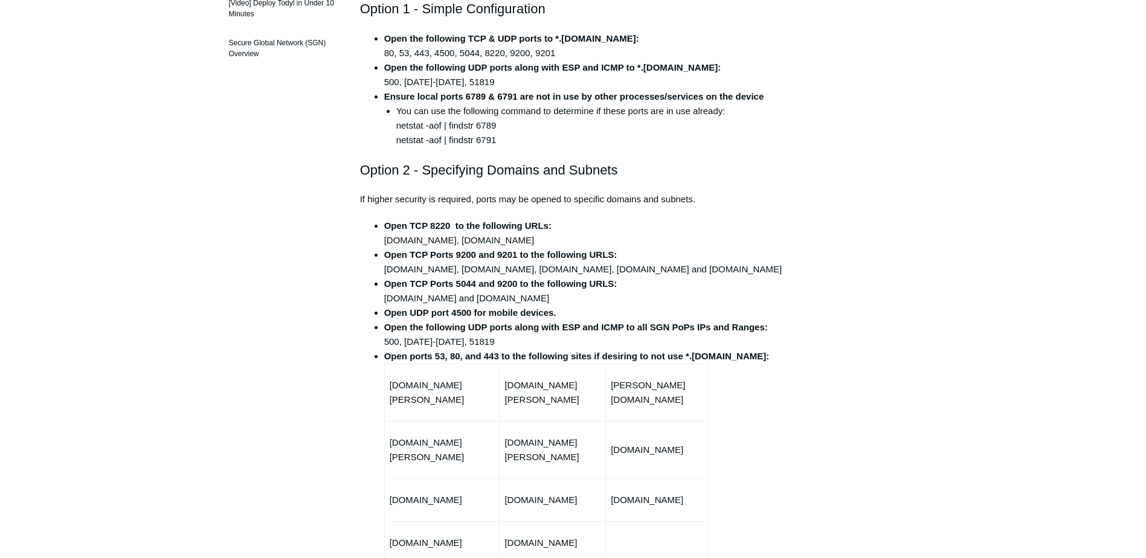
scroll to position [483, 0]
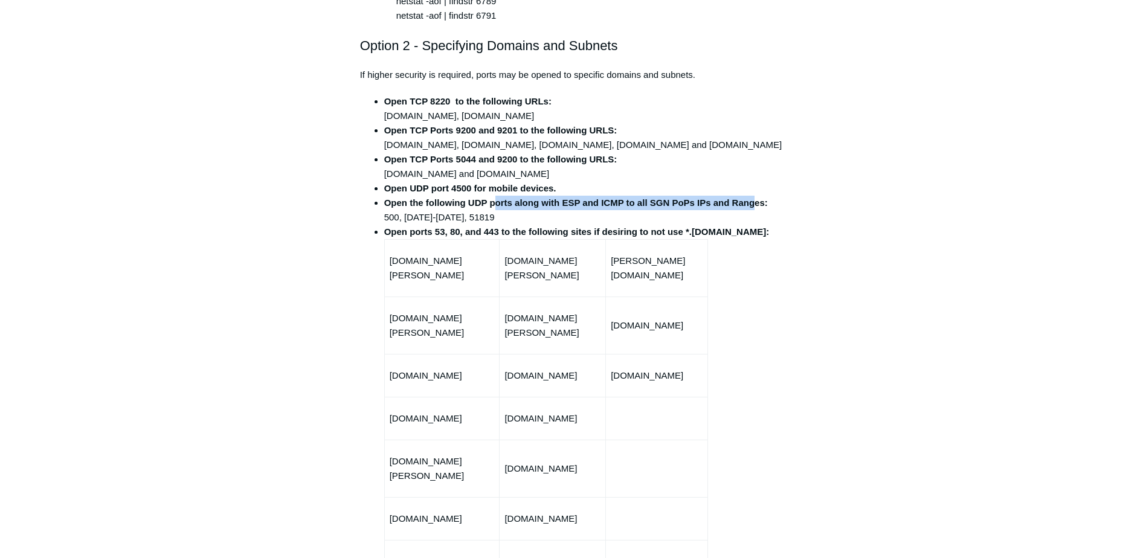
drag, startPoint x: 538, startPoint y: 202, endPoint x: 761, endPoint y: 205, distance: 222.9
click at [761, 205] on strong "Open the following UDP ports along with ESP and ICMP to all SGN PoPs IPs and Ra…" at bounding box center [576, 203] width 384 height 10
click at [423, 234] on strong "Open ports 53, 80, and 443 to the following sites if desiring to not use *.[DOM…" at bounding box center [576, 232] width 385 height 10
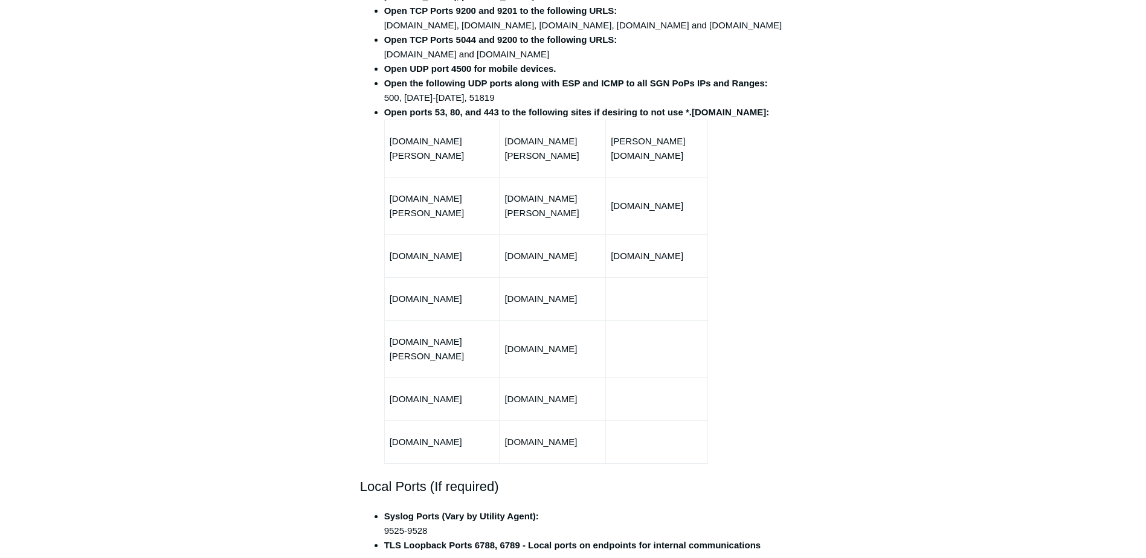
scroll to position [604, 0]
drag, startPoint x: 480, startPoint y: 161, endPoint x: 389, endPoint y: 147, distance: 92.4
click at [389, 147] on td "[DOMAIN_NAME][PERSON_NAME]" at bounding box center [441, 146] width 115 height 57
drag, startPoint x: 586, startPoint y: 156, endPoint x: 507, endPoint y: 153, distance: 79.2
click at [507, 153] on td "[DOMAIN_NAME][PERSON_NAME]" at bounding box center [553, 146] width 106 height 57
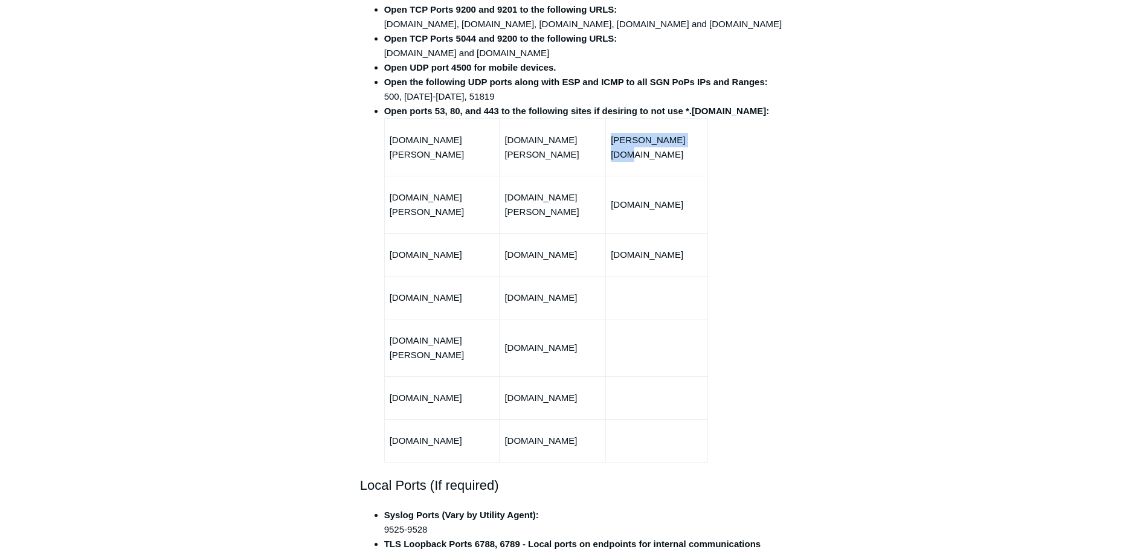
drag, startPoint x: 695, startPoint y: 154, endPoint x: 619, endPoint y: 155, distance: 76.1
click at [619, 155] on p "[PERSON_NAME][DOMAIN_NAME]" at bounding box center [657, 147] width 92 height 29
drag, startPoint x: 490, startPoint y: 198, endPoint x: 390, endPoint y: 198, distance: 99.7
click at [390, 198] on p "[DOMAIN_NAME][PERSON_NAME]" at bounding box center [442, 204] width 105 height 29
drag, startPoint x: 601, startPoint y: 199, endPoint x: 504, endPoint y: 200, distance: 96.7
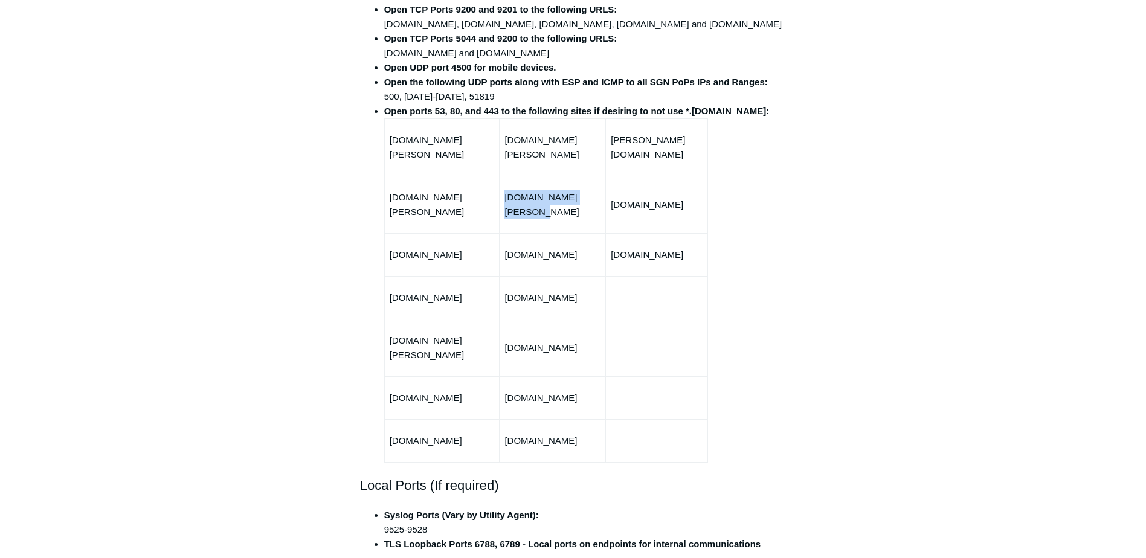
click at [504, 200] on td "[DOMAIN_NAME][PERSON_NAME]" at bounding box center [553, 204] width 106 height 57
drag, startPoint x: 703, startPoint y: 194, endPoint x: 617, endPoint y: 196, distance: 85.2
click at [617, 198] on p "[DOMAIN_NAME]" at bounding box center [657, 205] width 92 height 14
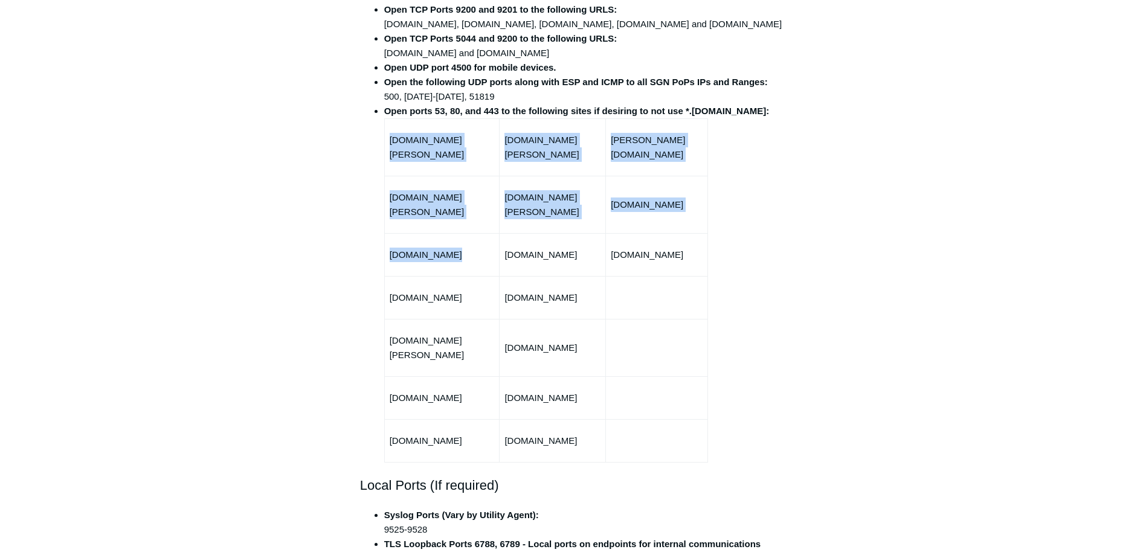
drag, startPoint x: 448, startPoint y: 243, endPoint x: 375, endPoint y: 242, distance: 73.1
click at [375, 242] on ul "Open TCP 8220 to the following URLs: [DOMAIN_NAME], [DOMAIN_NAME] Open TCP Port…" at bounding box center [579, 217] width 414 height 489
click at [426, 248] on p "[DOMAIN_NAME]" at bounding box center [442, 255] width 105 height 14
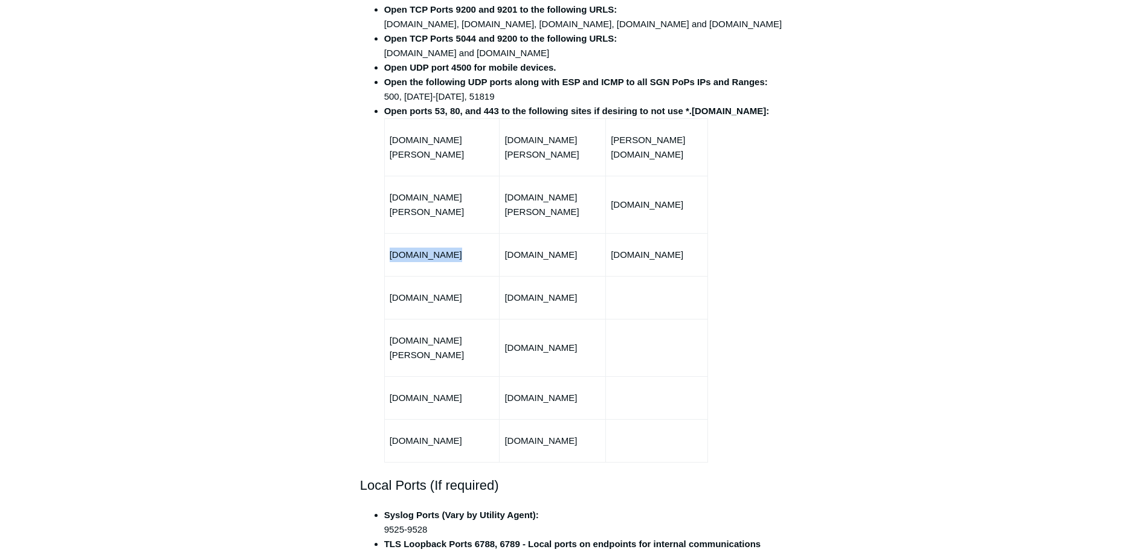
drag, startPoint x: 462, startPoint y: 246, endPoint x: 389, endPoint y: 246, distance: 73.1
click at [390, 248] on p "[DOMAIN_NAME]" at bounding box center [442, 255] width 105 height 14
drag, startPoint x: 578, startPoint y: 246, endPoint x: 504, endPoint y: 246, distance: 73.7
click at [504, 246] on td "[DOMAIN_NAME]" at bounding box center [553, 254] width 106 height 43
drag, startPoint x: 672, startPoint y: 241, endPoint x: 619, endPoint y: 239, distance: 53.2
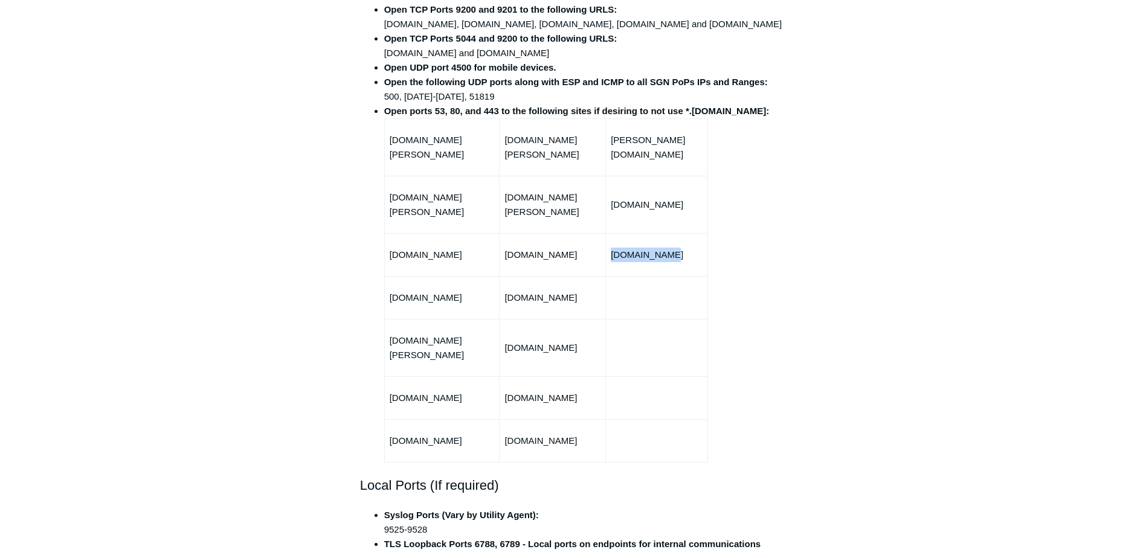
click at [619, 248] on p "[DOMAIN_NAME]" at bounding box center [657, 255] width 92 height 14
drag, startPoint x: 468, startPoint y: 294, endPoint x: 391, endPoint y: 286, distance: 77.1
click at [391, 286] on td "[DOMAIN_NAME]" at bounding box center [441, 297] width 115 height 43
drag, startPoint x: 593, startPoint y: 291, endPoint x: 140, endPoint y: 372, distance: 459.7
click at [509, 286] on td "[DOMAIN_NAME]" at bounding box center [553, 297] width 106 height 43
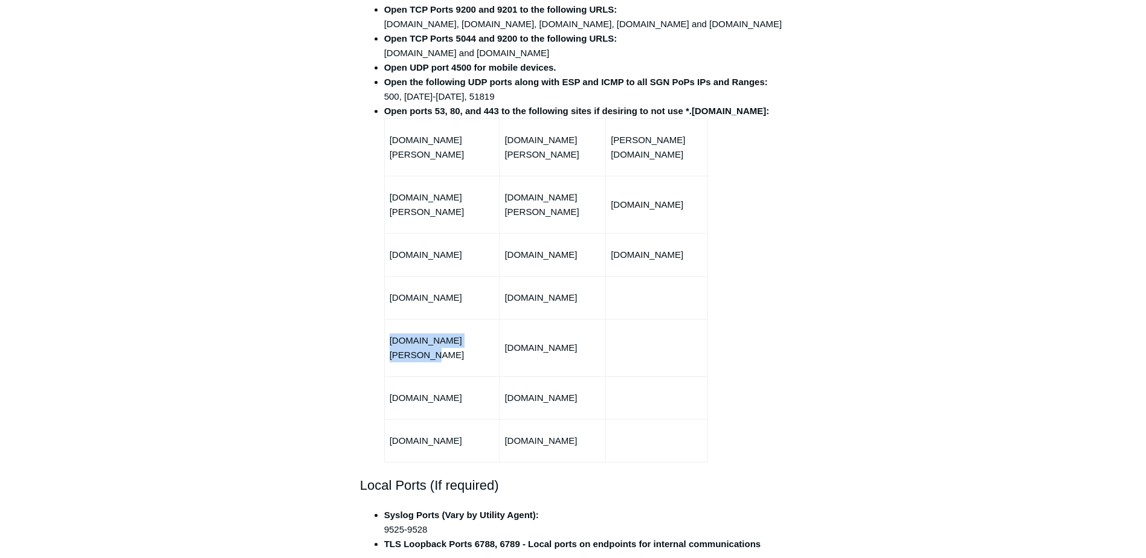
drag, startPoint x: 479, startPoint y: 329, endPoint x: 388, endPoint y: 327, distance: 91.2
click at [388, 327] on td "[DOMAIN_NAME][PERSON_NAME]" at bounding box center [441, 347] width 115 height 57
drag, startPoint x: 564, startPoint y: 333, endPoint x: 506, endPoint y: 329, distance: 58.2
click at [506, 329] on td "[DOMAIN_NAME]" at bounding box center [553, 347] width 106 height 57
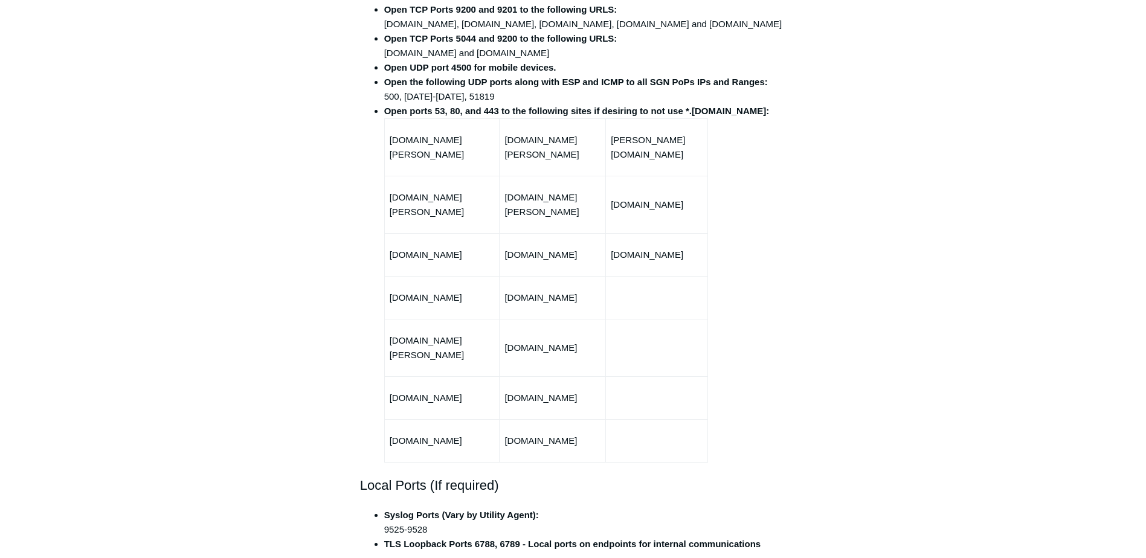
drag, startPoint x: 453, startPoint y: 370, endPoint x: 390, endPoint y: 369, distance: 63.4
click at [390, 391] on p "[DOMAIN_NAME]" at bounding box center [442, 398] width 105 height 14
drag, startPoint x: 593, startPoint y: 371, endPoint x: 510, endPoint y: 369, distance: 82.8
click at [510, 391] on p "[DOMAIN_NAME]" at bounding box center [552, 398] width 96 height 14
drag, startPoint x: 480, startPoint y: 411, endPoint x: 391, endPoint y: 413, distance: 88.8
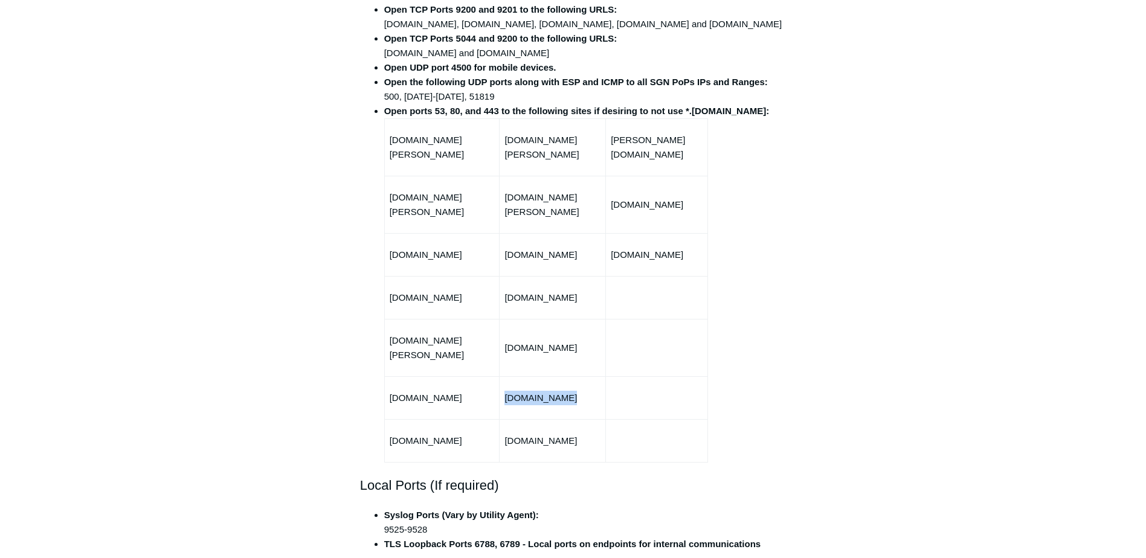
click at [391, 434] on p "[DOMAIN_NAME]" at bounding box center [442, 441] width 105 height 14
drag, startPoint x: 585, startPoint y: 415, endPoint x: 501, endPoint y: 416, distance: 84.0
click at [501, 419] on tr "[DOMAIN_NAME] [DOMAIN_NAME]" at bounding box center [545, 440] width 323 height 43
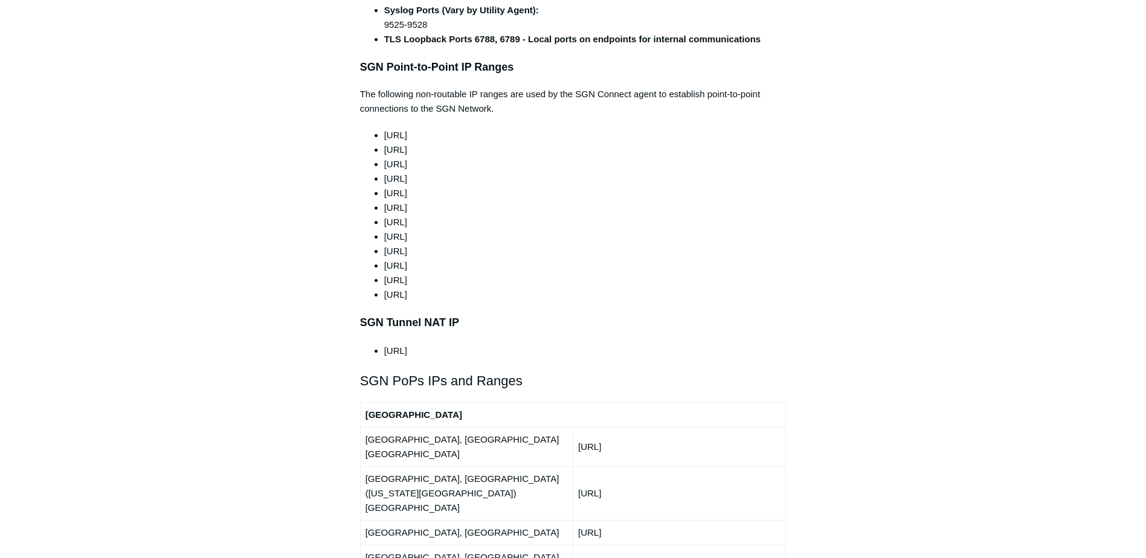
scroll to position [1148, 0]
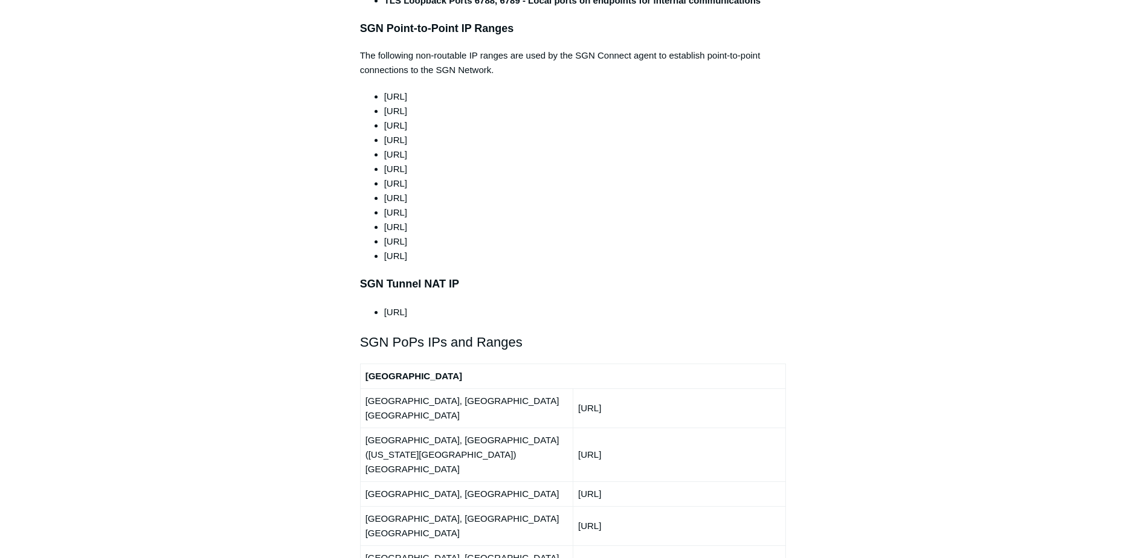
drag, startPoint x: 451, startPoint y: 280, endPoint x: 383, endPoint y: 280, distance: 67.7
click at [383, 305] on ul "[URL]" at bounding box center [579, 312] width 414 height 14
click at [181, 306] on main "Todyl Support Center Getting Started and Deployment Getting Started Articles in…" at bounding box center [573, 509] width 1146 height 3229
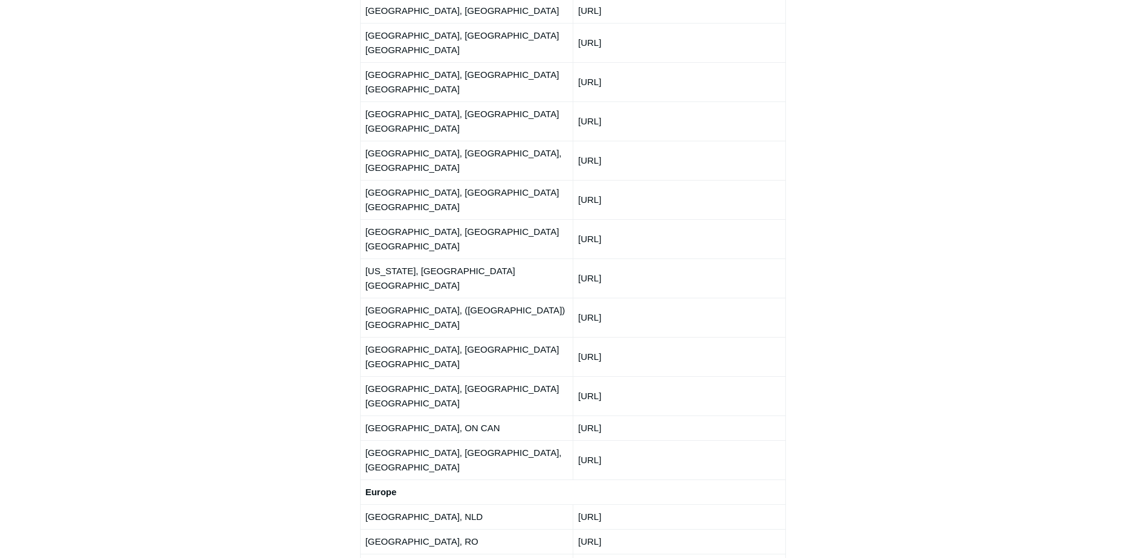
scroll to position [1752, 0]
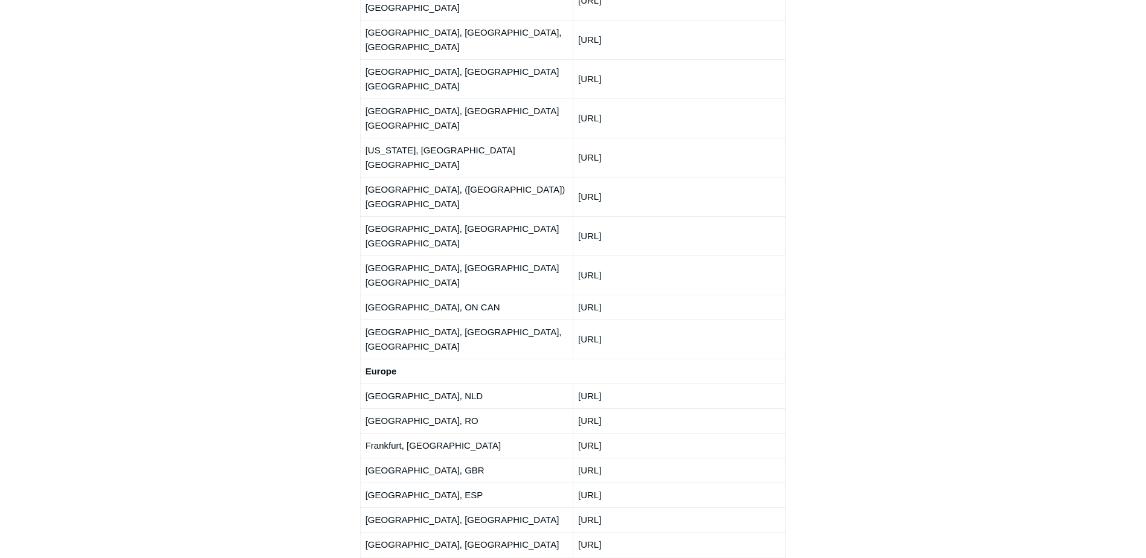
drag, startPoint x: 650, startPoint y: 163, endPoint x: 574, endPoint y: 166, distance: 76.2
click at [574, 384] on td "[URL]" at bounding box center [679, 396] width 213 height 25
drag, startPoint x: 640, startPoint y: 188, endPoint x: 581, endPoint y: 195, distance: 60.1
click at [581, 408] on td "[URL]" at bounding box center [679, 420] width 213 height 25
drag, startPoint x: 635, startPoint y: 219, endPoint x: 579, endPoint y: 219, distance: 56.2
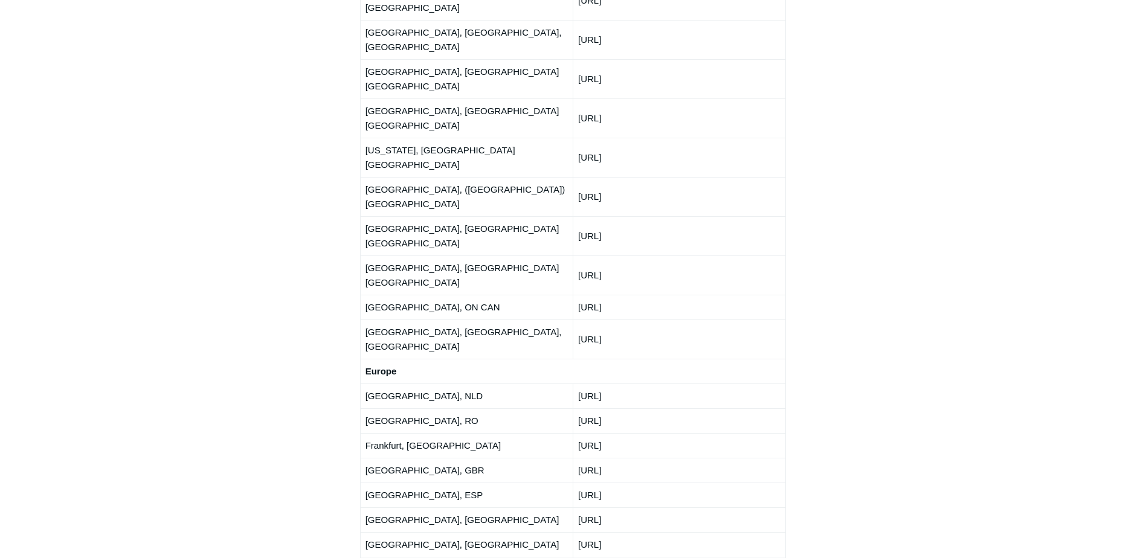
click at [579, 433] on td "[URL]" at bounding box center [679, 445] width 213 height 25
drag, startPoint x: 641, startPoint y: 240, endPoint x: 579, endPoint y: 241, distance: 61.6
click at [579, 458] on td "[URL]" at bounding box center [679, 470] width 213 height 25
drag, startPoint x: 646, startPoint y: 264, endPoint x: 578, endPoint y: 265, distance: 68.9
click at [578, 483] on td "[URL]" at bounding box center [679, 495] width 213 height 25
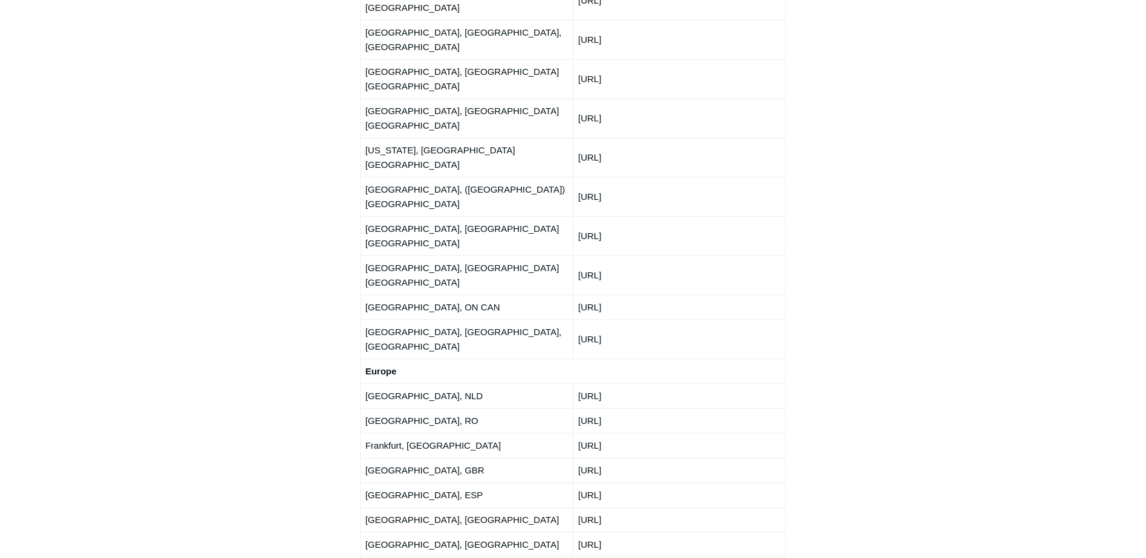
drag, startPoint x: 636, startPoint y: 285, endPoint x: 572, endPoint y: 289, distance: 64.8
click at [572, 507] on tr "[GEOGRAPHIC_DATA], [GEOGRAPHIC_DATA] [URL]" at bounding box center [573, 519] width 426 height 25
drag, startPoint x: 651, startPoint y: 314, endPoint x: 578, endPoint y: 315, distance: 73.7
click at [578, 532] on td "[URL]" at bounding box center [679, 544] width 213 height 25
drag, startPoint x: 651, startPoint y: 337, endPoint x: 579, endPoint y: 338, distance: 71.9
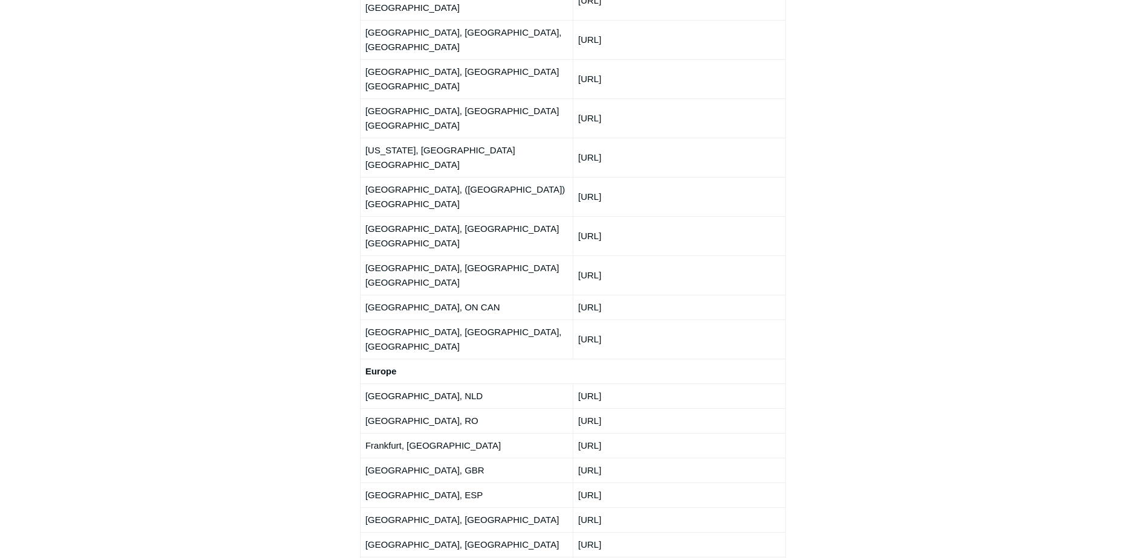
click at [579, 557] on td "[URL]" at bounding box center [679, 569] width 213 height 25
drag, startPoint x: 681, startPoint y: 367, endPoint x: 580, endPoint y: 364, distance: 101.6
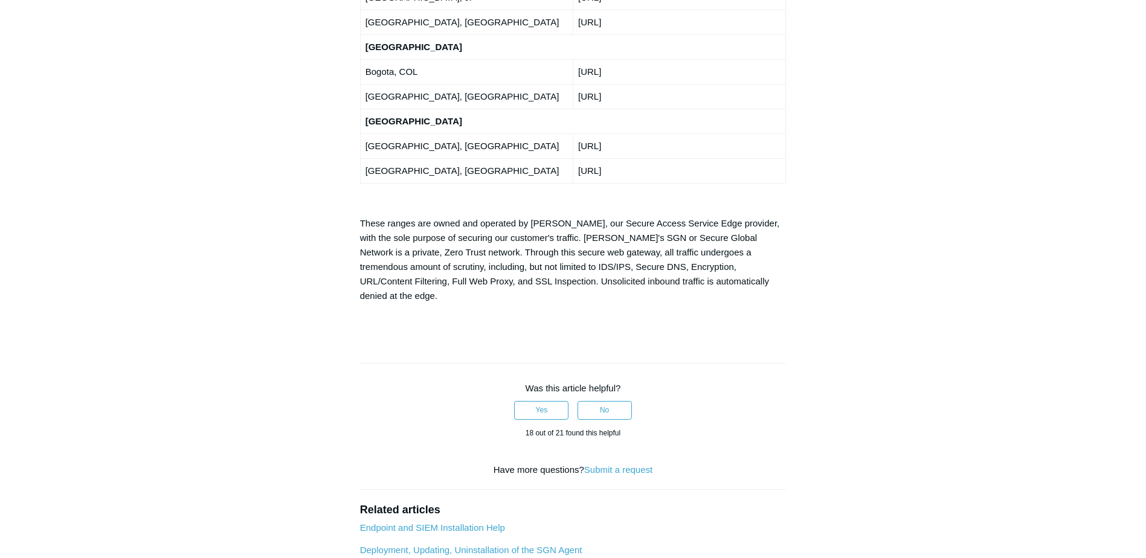
scroll to position [2552, 0]
